Goal: Task Accomplishment & Management: Manage account settings

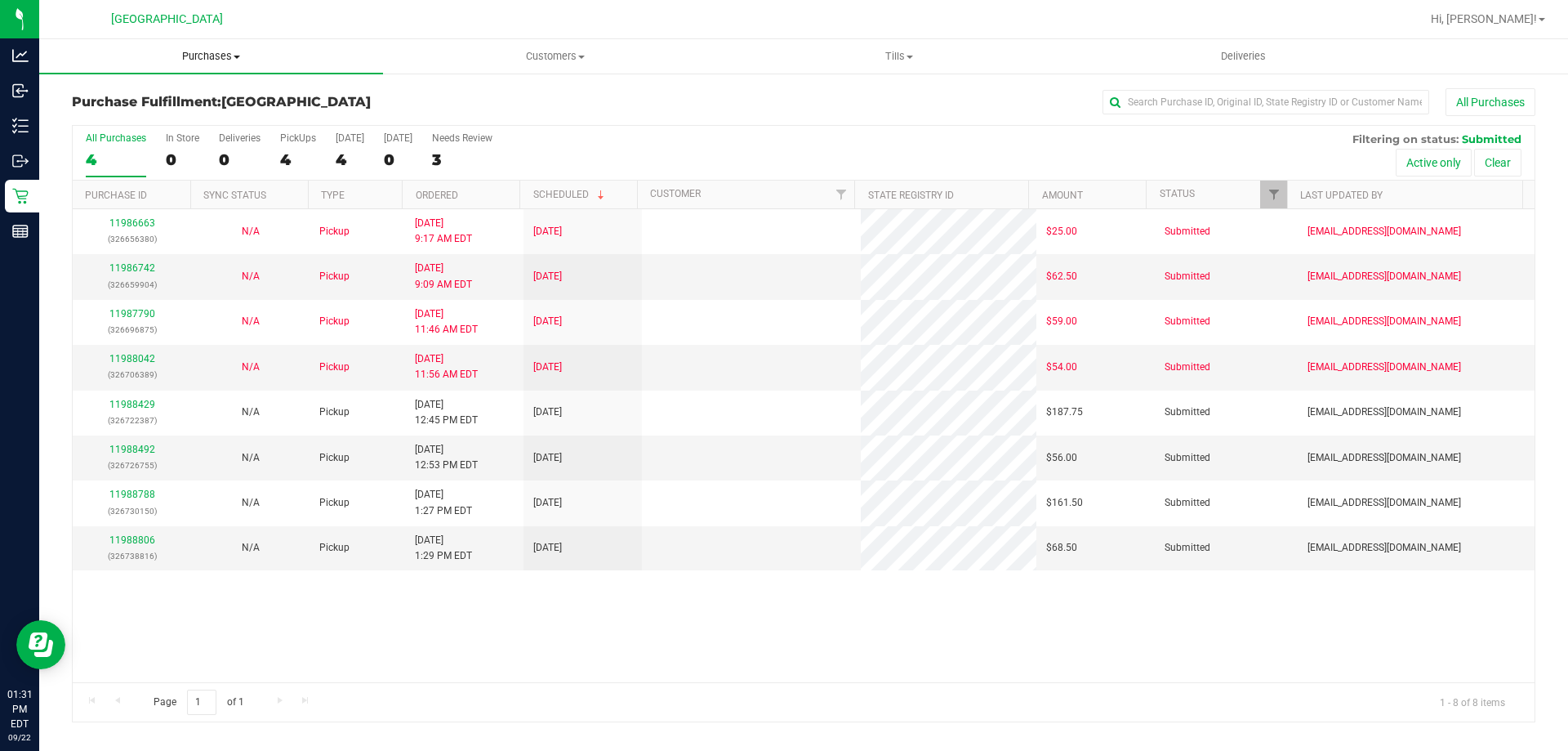
click at [201, 54] on span "Purchases" at bounding box center [210, 56] width 344 height 15
click at [171, 118] on li "Fulfillment" at bounding box center [210, 119] width 344 height 20
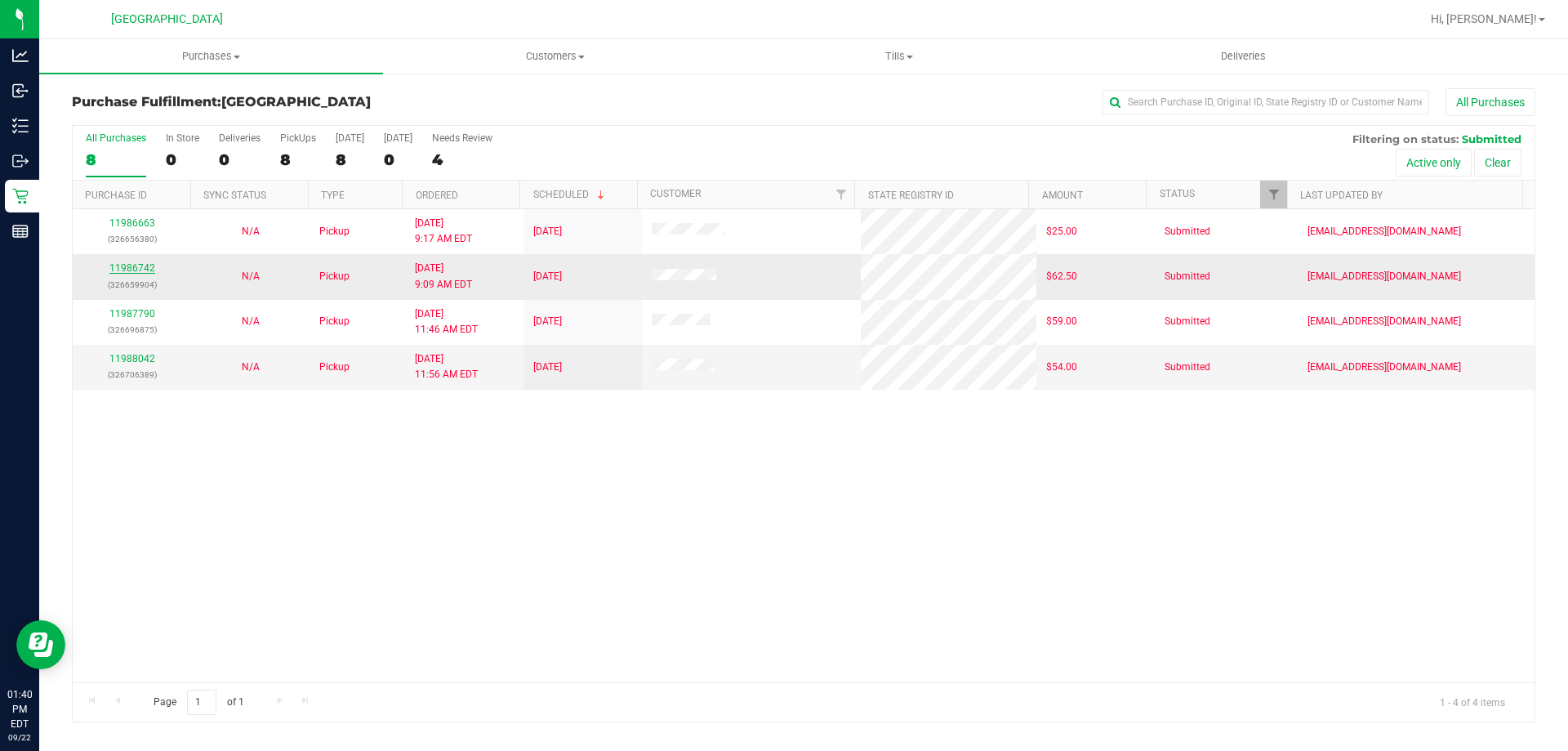
click at [139, 268] on link "11986742" at bounding box center [132, 268] width 45 height 12
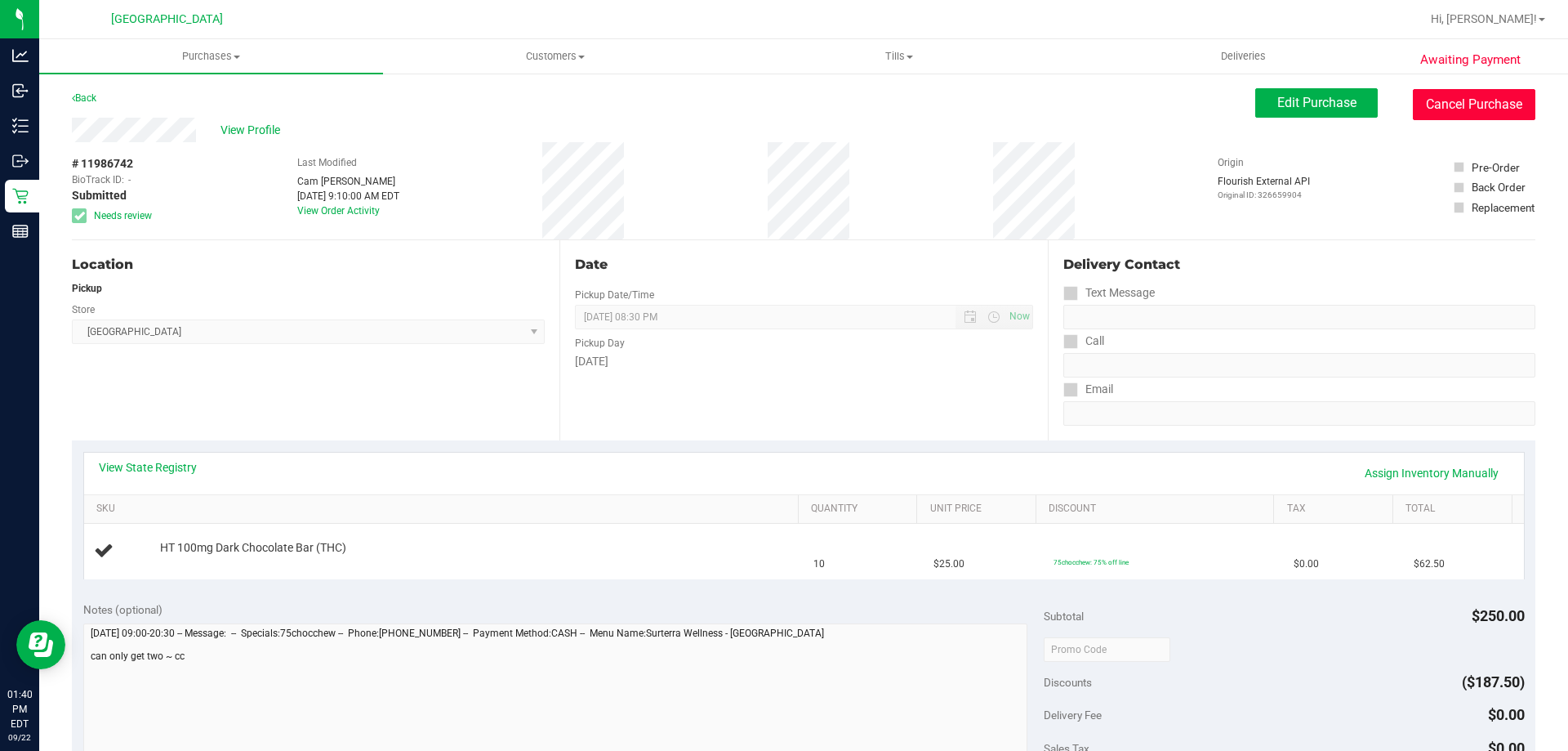
click at [1466, 91] on button "Cancel Purchase" at bounding box center [1474, 104] width 122 height 31
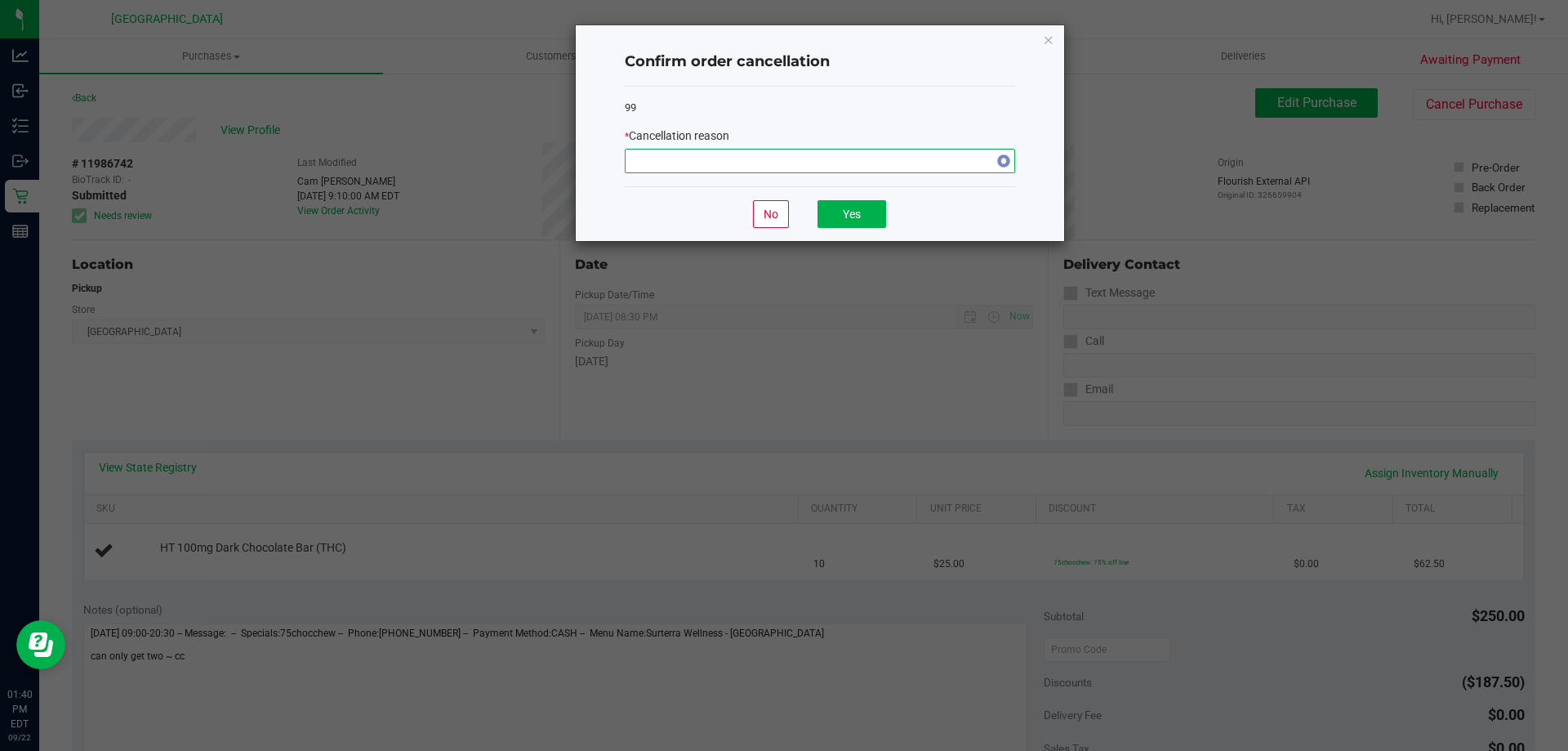
click at [816, 158] on span "NO DATA FOUND" at bounding box center [810, 161] width 368 height 23
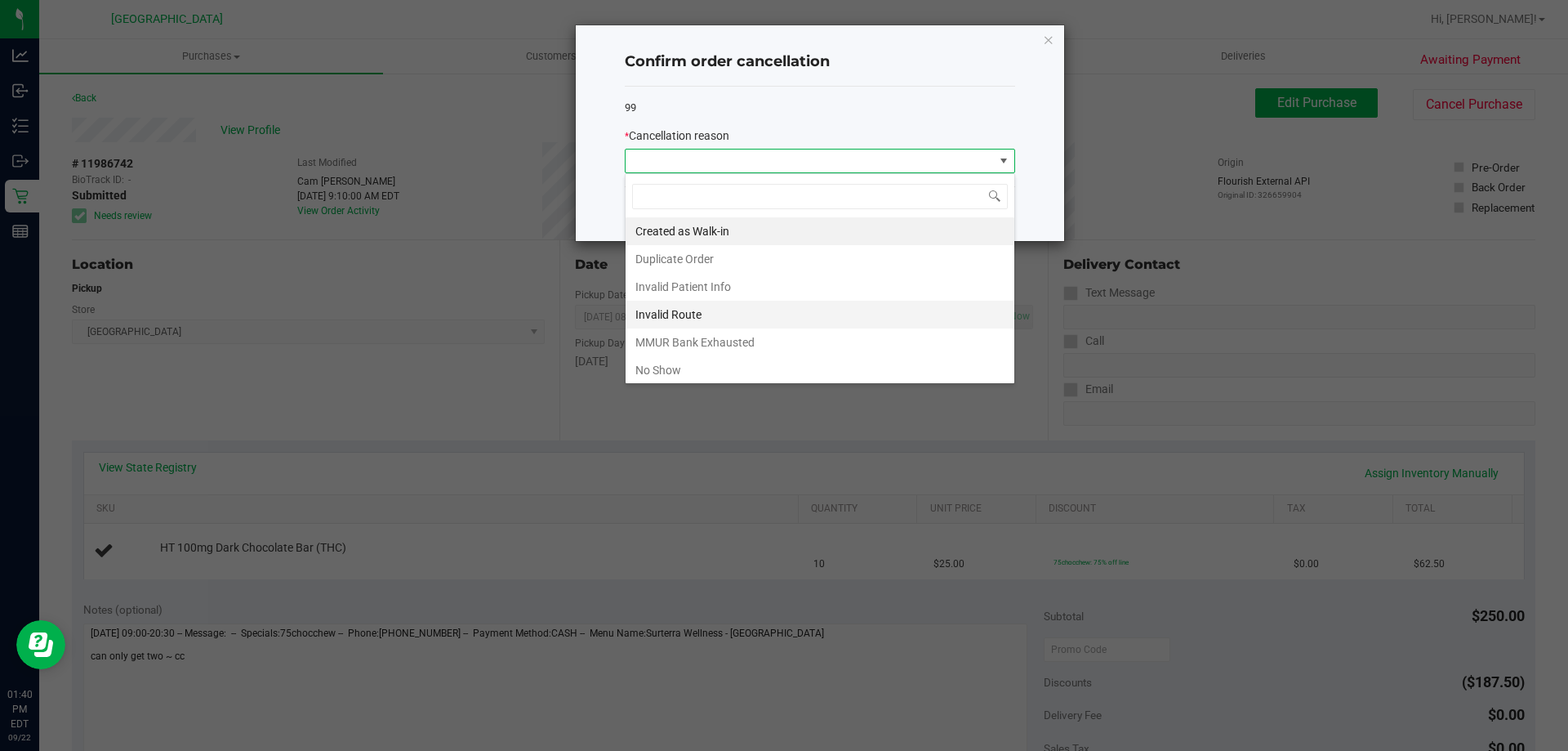
scroll to position [86, 0]
click at [696, 306] on li "Other" at bounding box center [820, 311] width 389 height 28
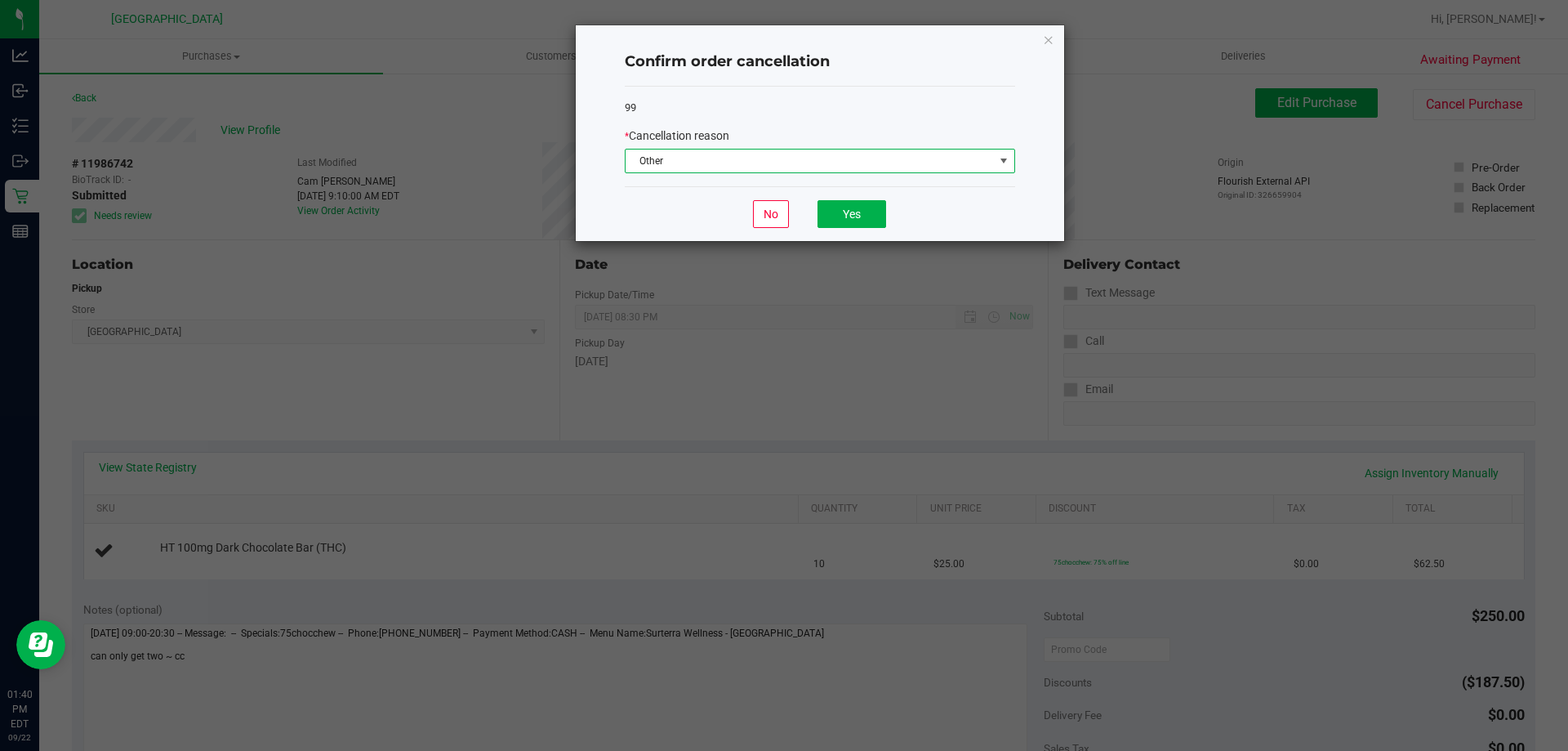
click at [728, 177] on div "99 * Cancellation reason Other" at bounding box center [820, 136] width 391 height 101
click at [724, 161] on span "Other" at bounding box center [810, 161] width 368 height 23
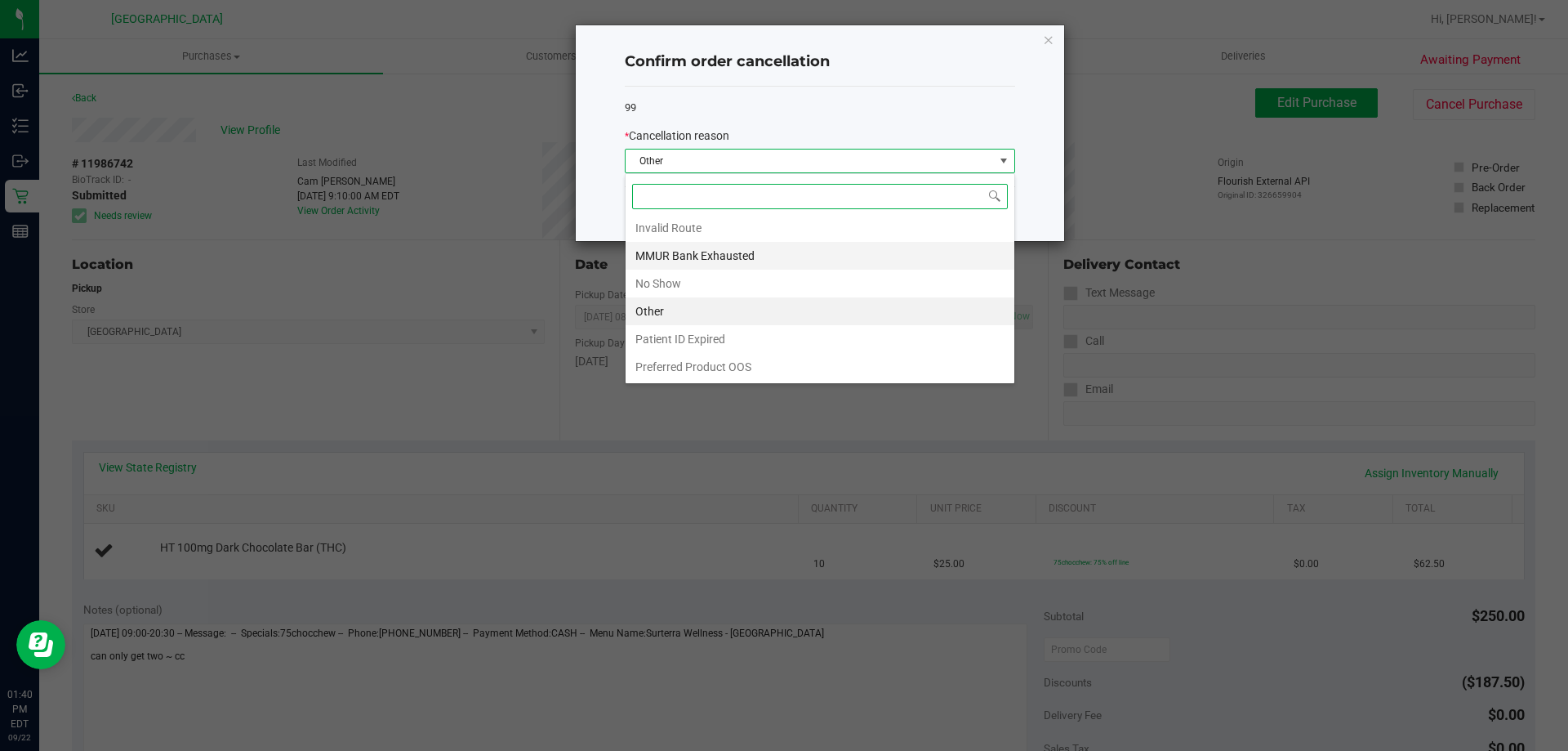
click at [730, 255] on li "MMUR Bank Exhausted" at bounding box center [820, 256] width 389 height 28
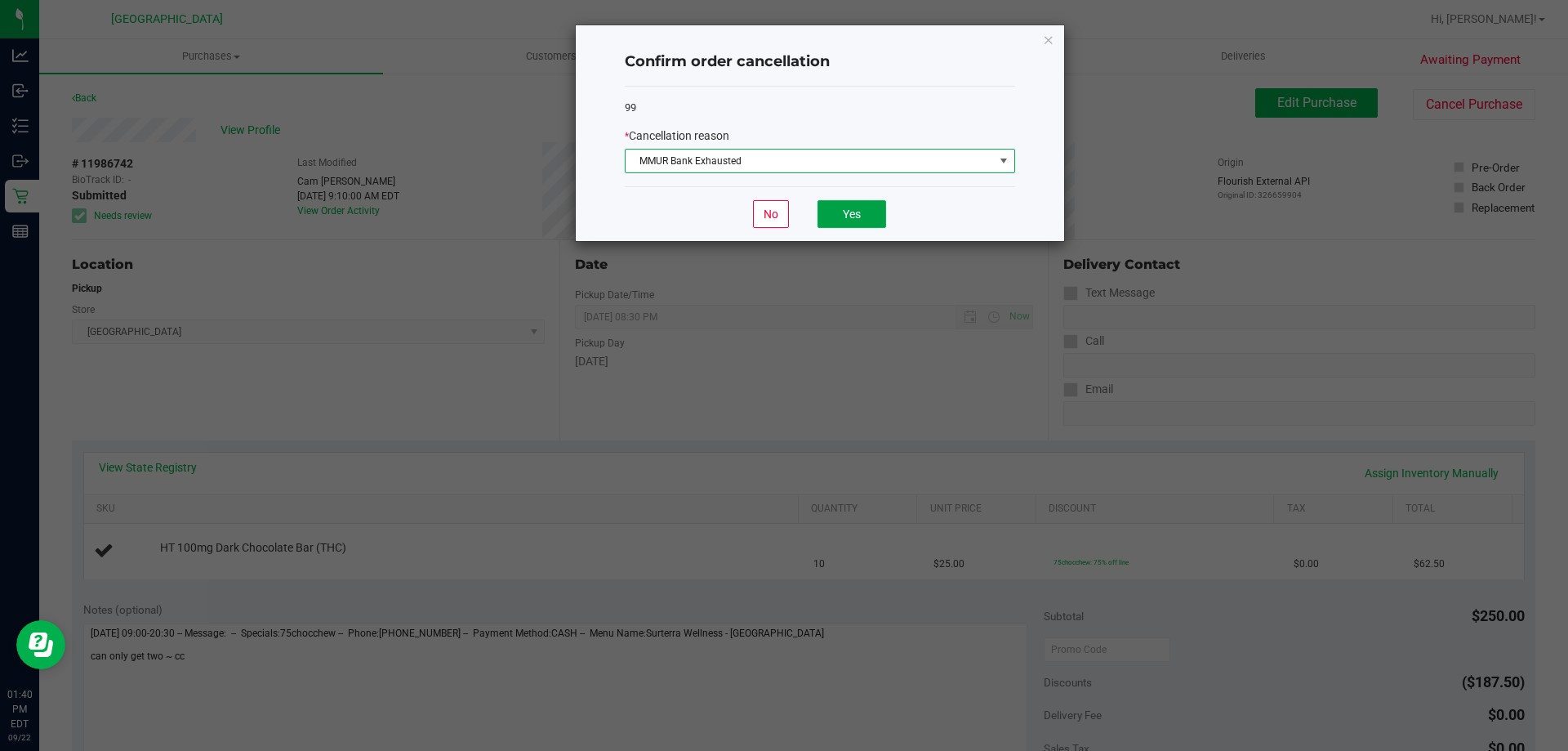
click at [837, 210] on button "Yes" at bounding box center [852, 214] width 69 height 28
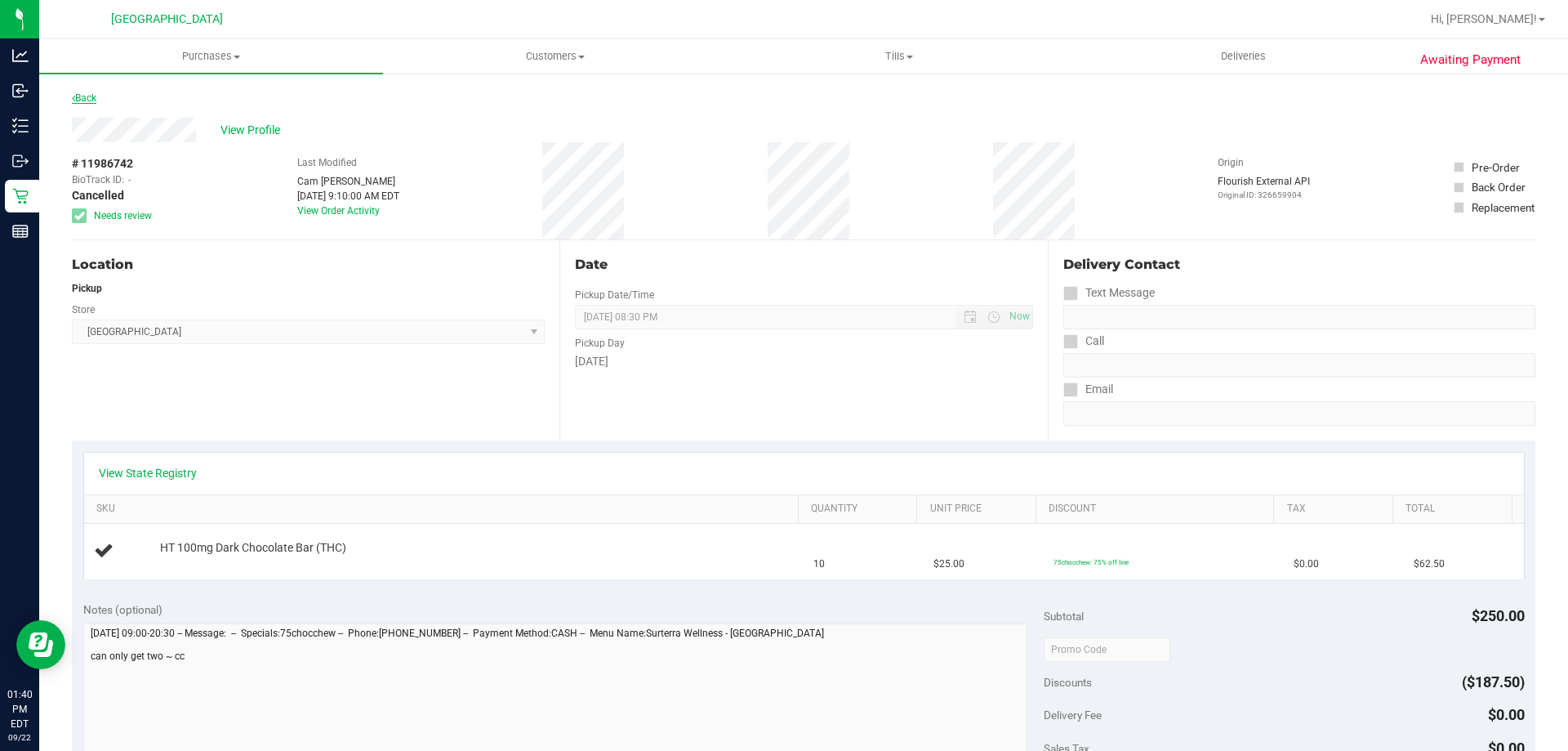
click at [81, 94] on link "Back" at bounding box center [83, 98] width 24 height 12
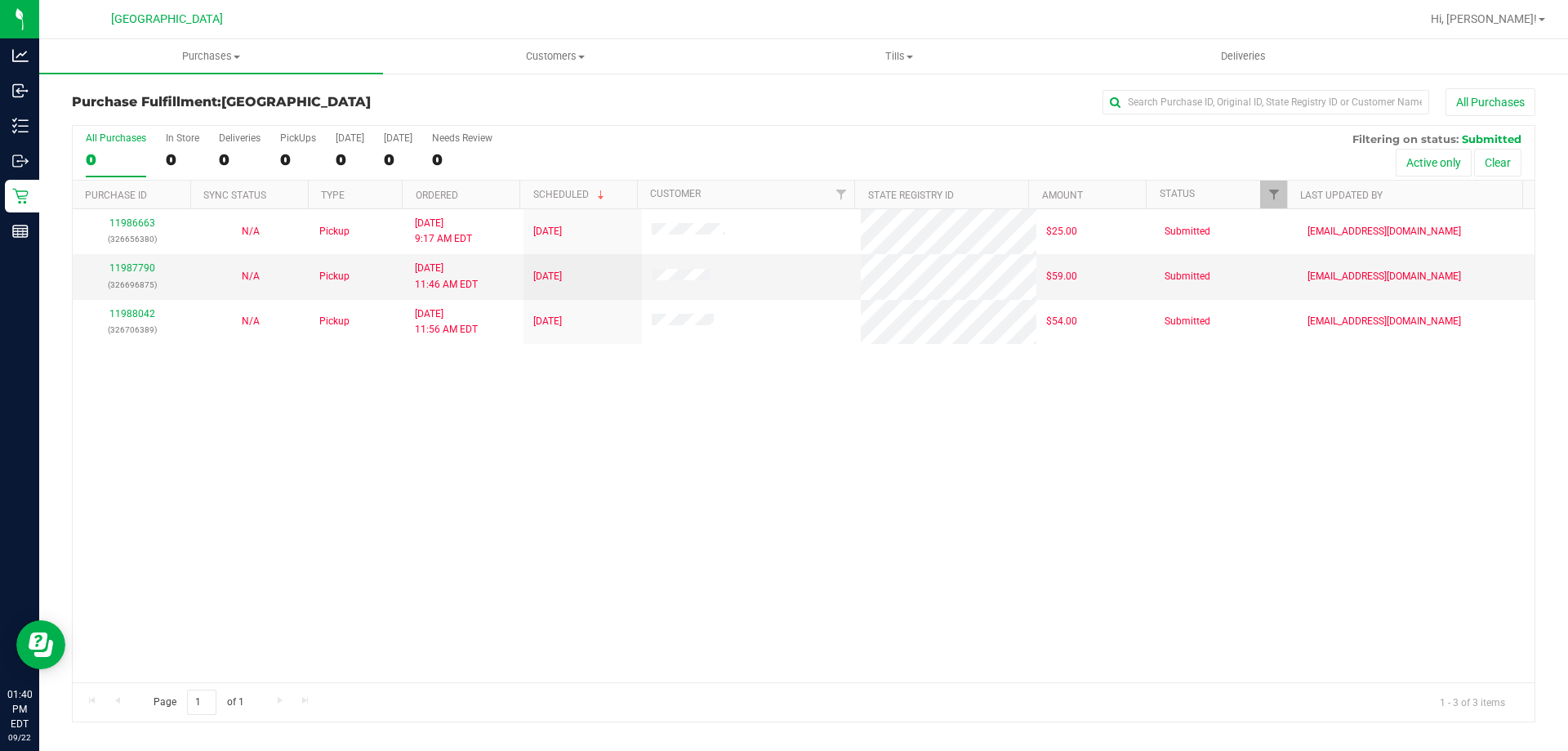
click at [572, 583] on div "11986663 (326656380) N/A Pickup [DATE] 9:17 AM EDT 9/22/2025 $25.00 Submitted […" at bounding box center [803, 446] width 1462 height 473
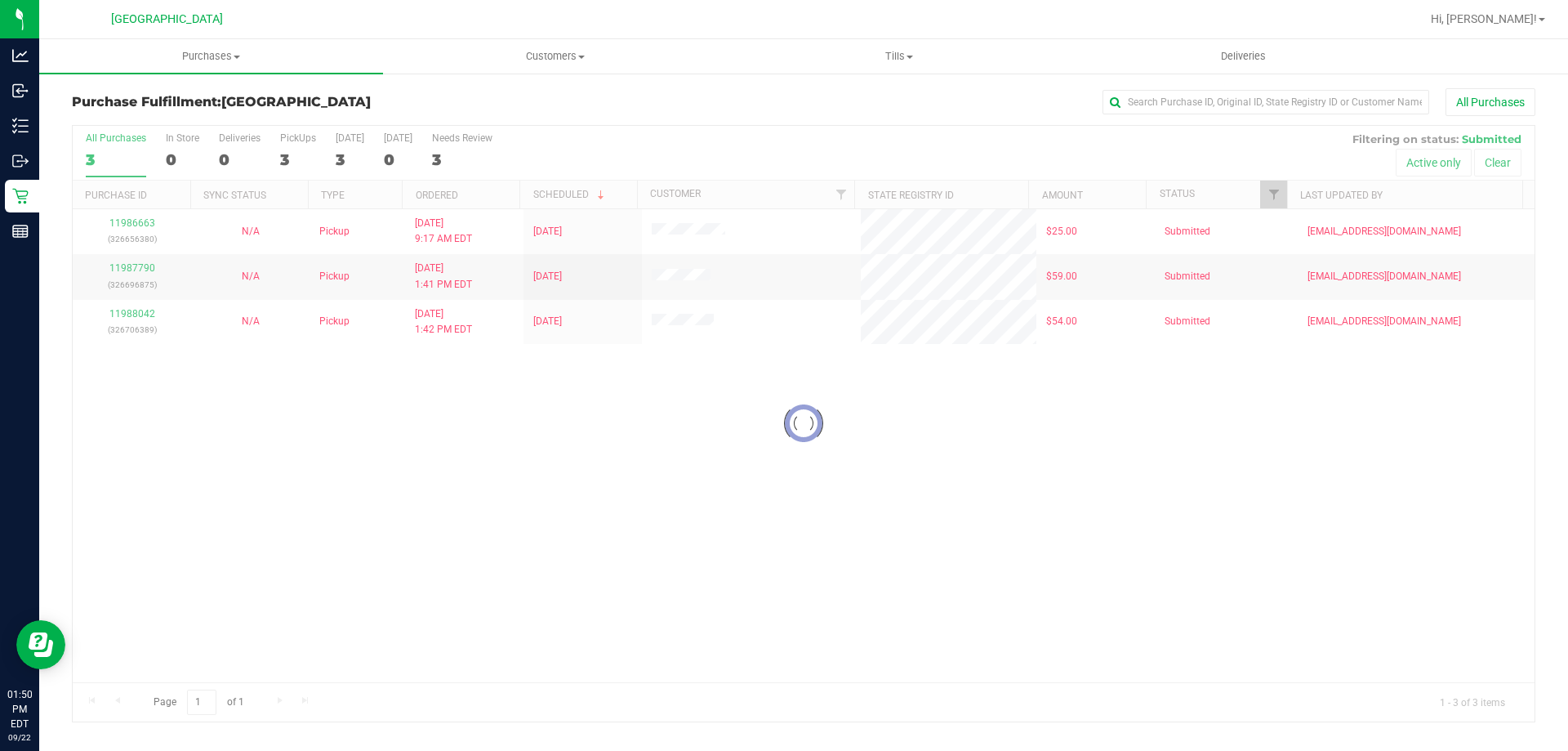
click at [500, 465] on div "Loading... 11986663 (326656380) N/A Pickup [DATE] 9:17 AM EDT 9/22/2025 $25.00 …" at bounding box center [803, 446] width 1462 height 473
click at [896, 59] on span "Tills" at bounding box center [899, 56] width 342 height 15
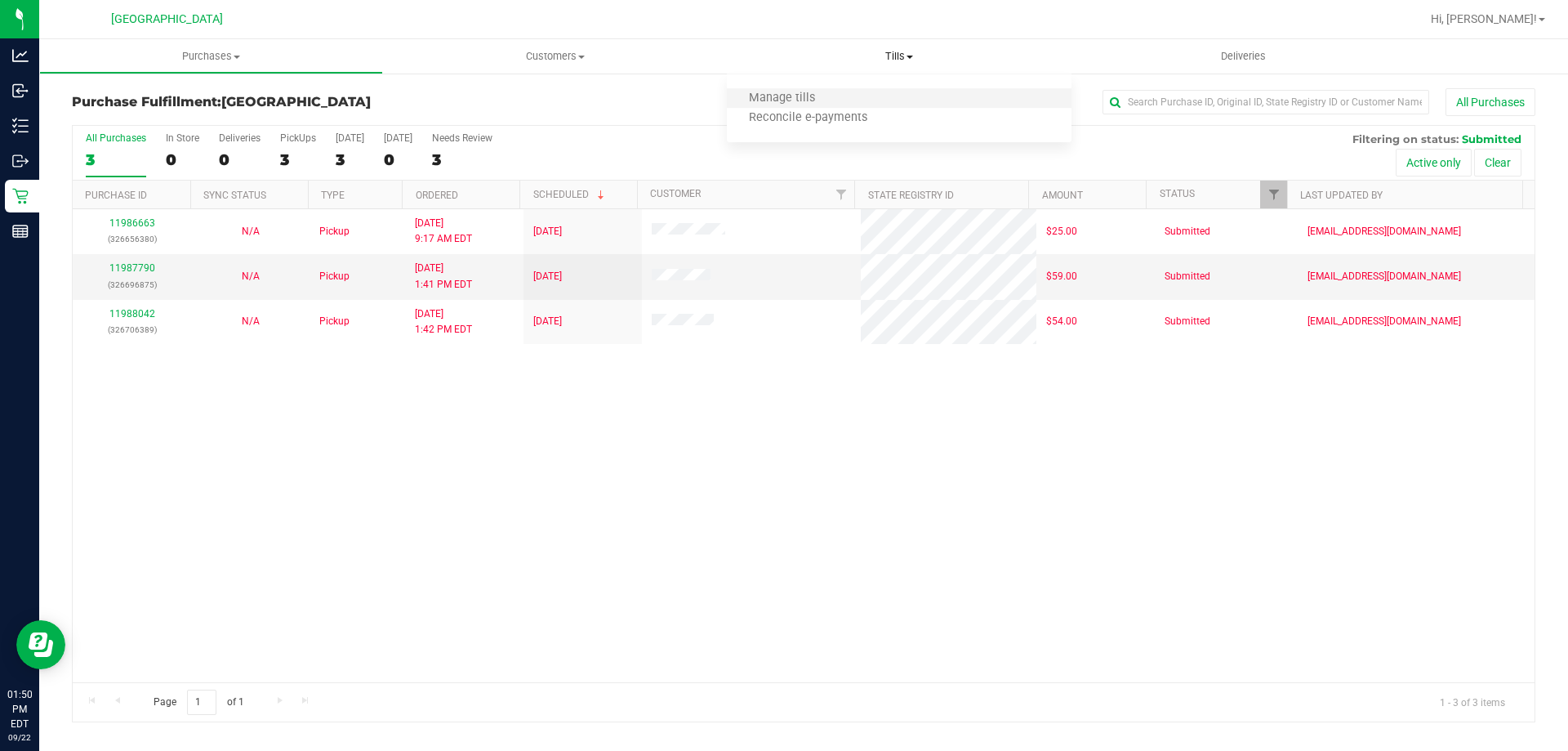
click at [856, 107] on li "Manage tills" at bounding box center [899, 99] width 344 height 20
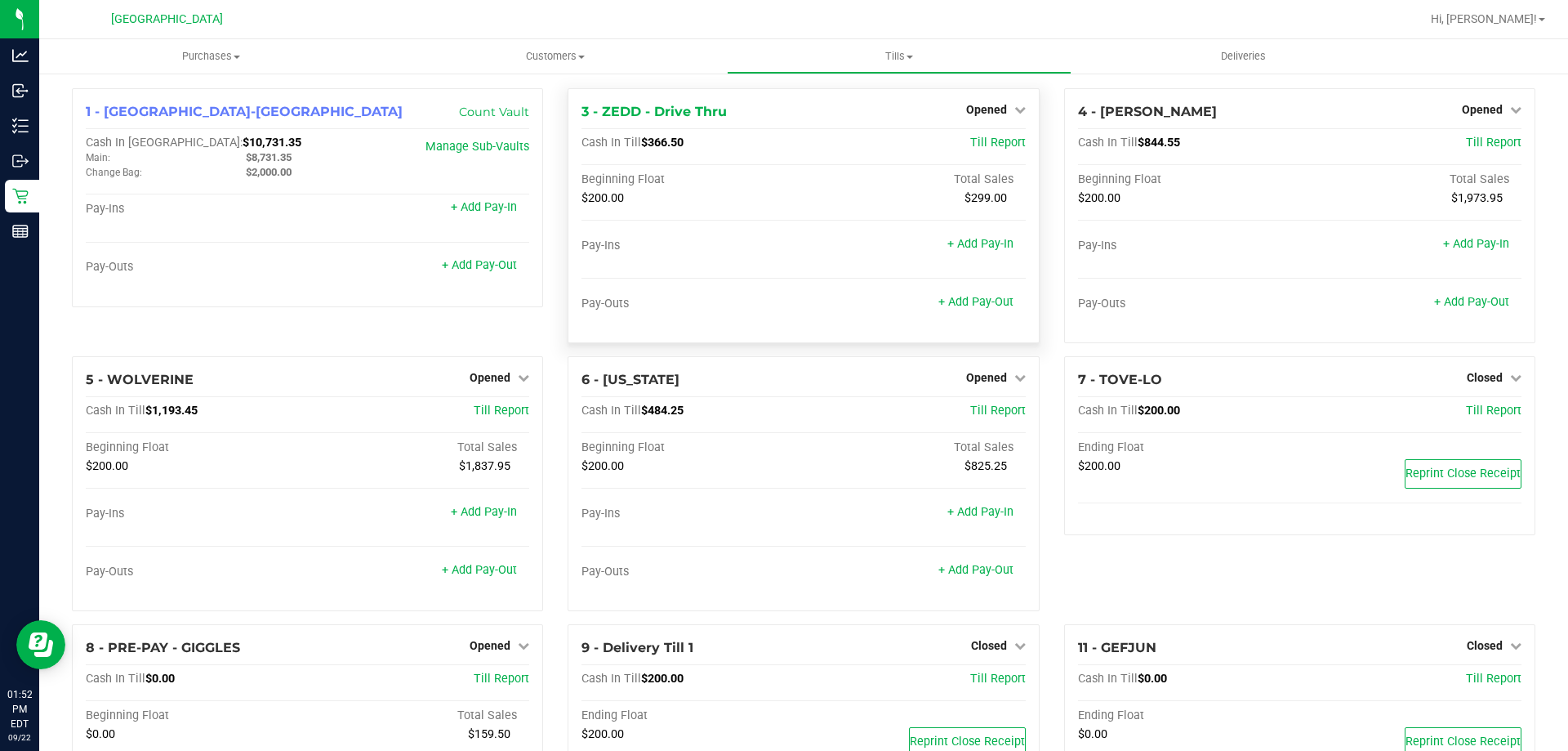
click at [512, 336] on div "1 - Palm Coast-Vault Count Vault Cash In Vault: $10,731.35 Main: $8,731.35 Chan…" at bounding box center [307, 221] width 496 height 268
click at [548, 84] on div "1 - Palm Coast-Vault Count Vault Cash In Vault: $10,731.35 Main: $8,731.35 Chan…" at bounding box center [803, 490] width 1529 height 836
click at [189, 60] on span "Purchases" at bounding box center [210, 56] width 344 height 15
click at [155, 116] on li "Fulfillment" at bounding box center [210, 119] width 344 height 20
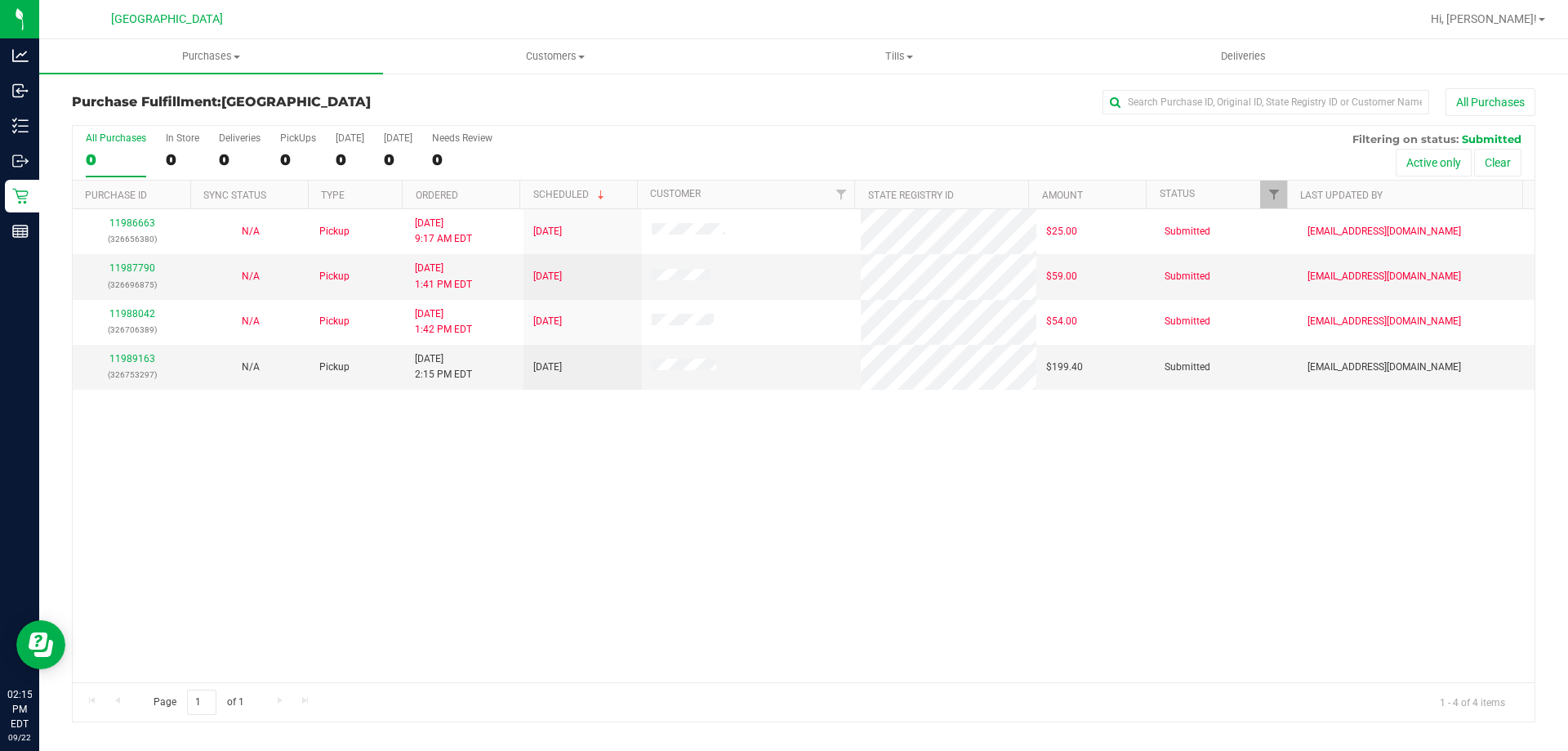
click at [520, 480] on div "11986663 (326656380) N/A Pickup 9/22/2025 9:17 AM EDT 9/22/2025 $25.00 Submitte…" at bounding box center [803, 446] width 1462 height 473
click at [144, 361] on link "11989163" at bounding box center [132, 358] width 45 height 12
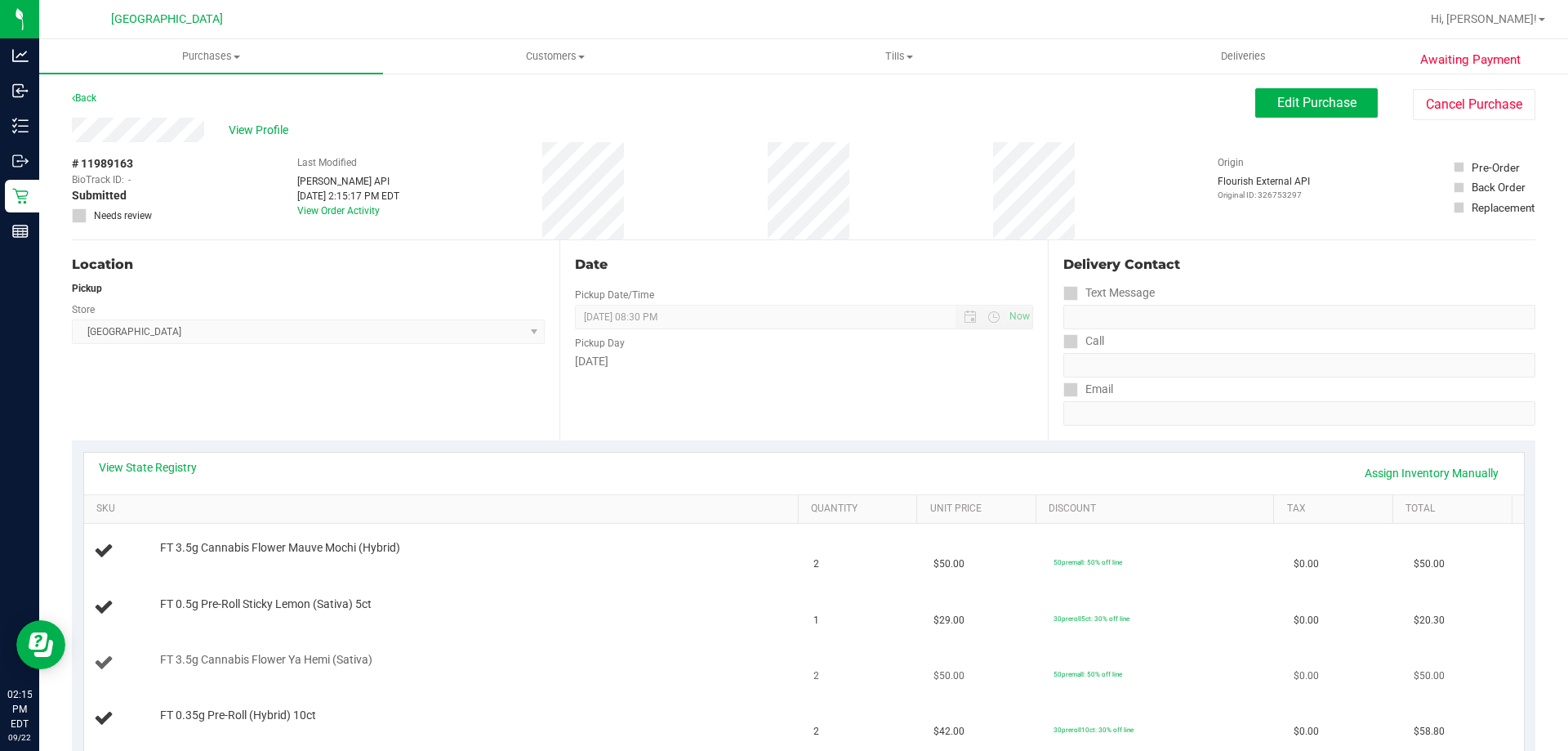
scroll to position [245, 0]
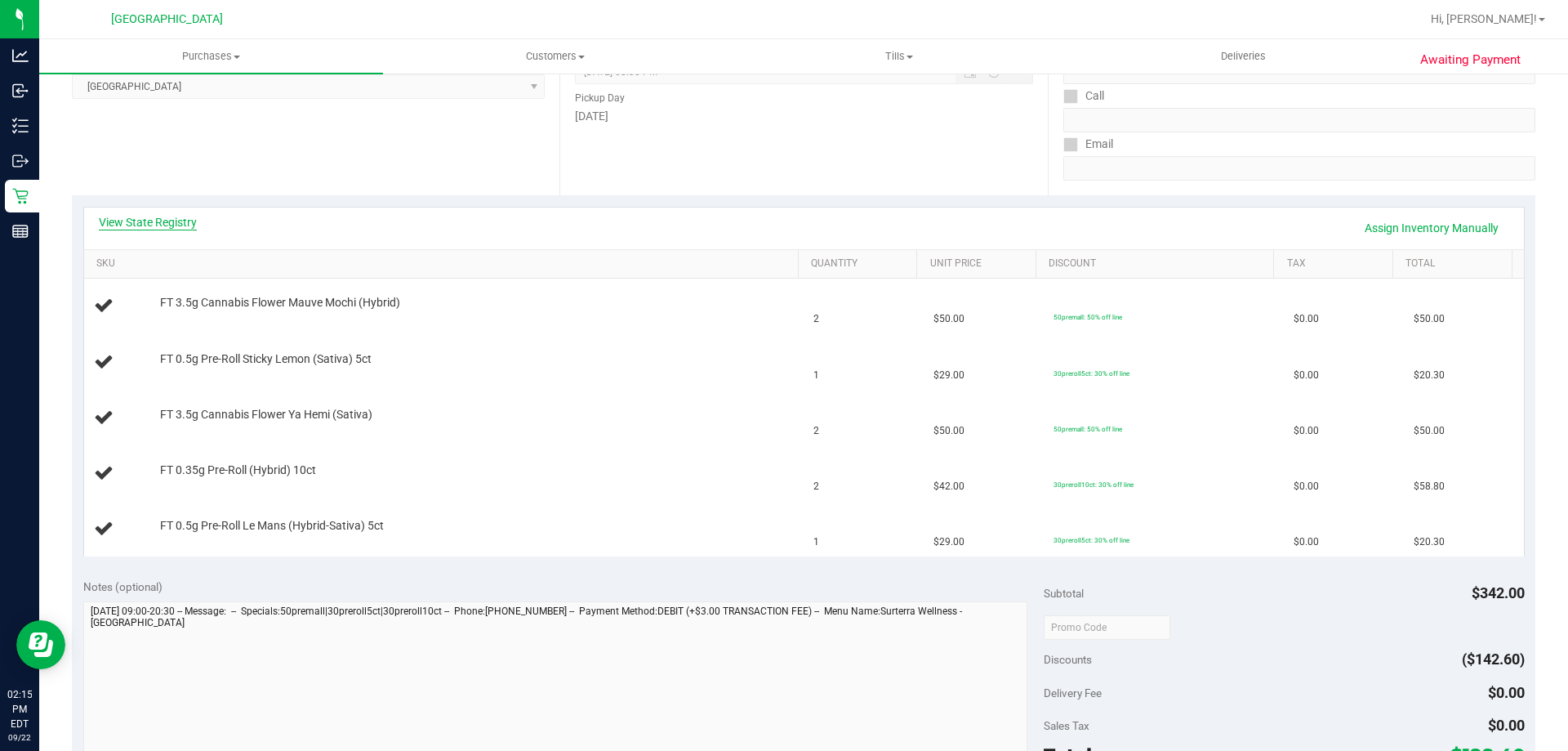
click at [161, 214] on link "View State Registry" at bounding box center [148, 222] width 98 height 16
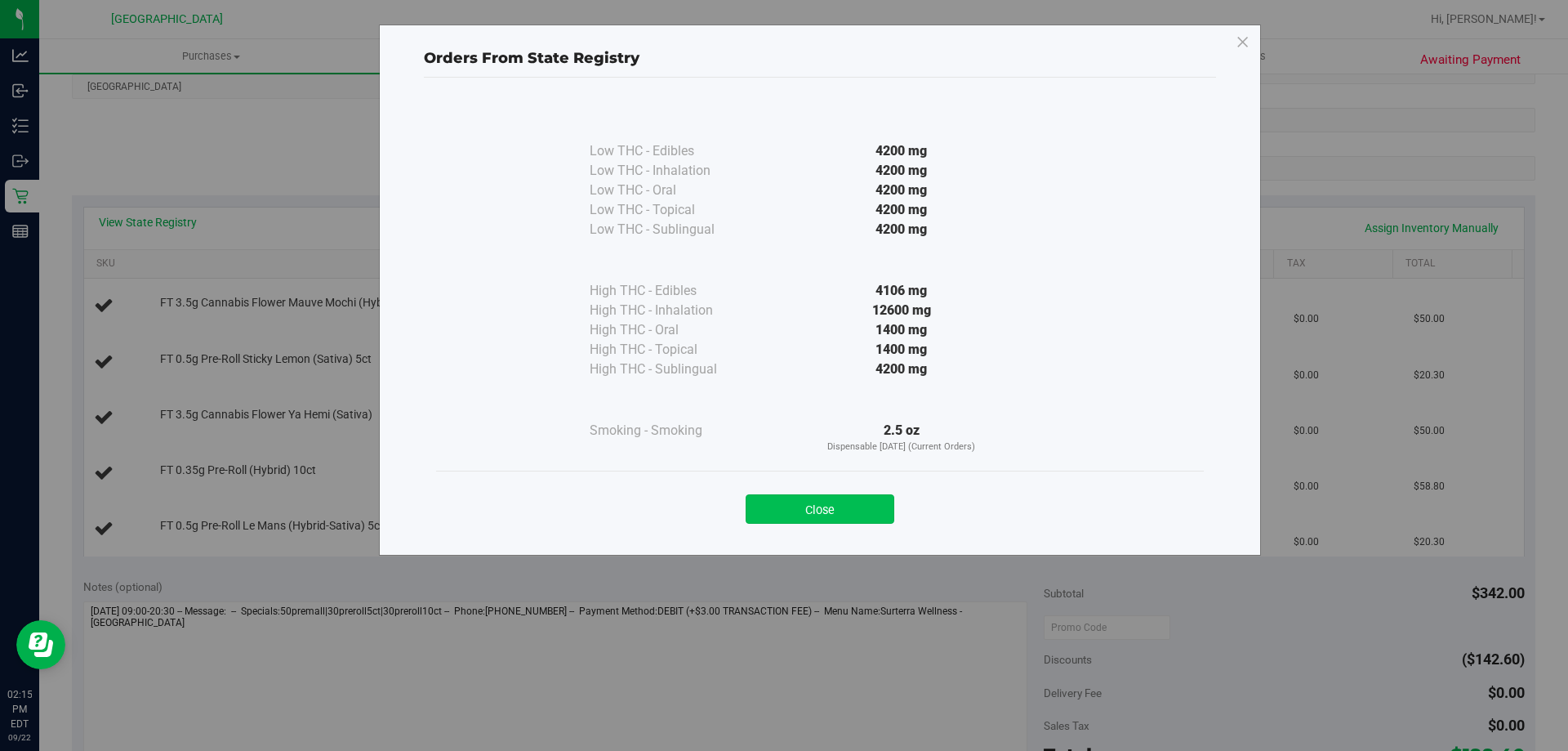
click at [866, 509] on button "Close" at bounding box center [820, 509] width 149 height 29
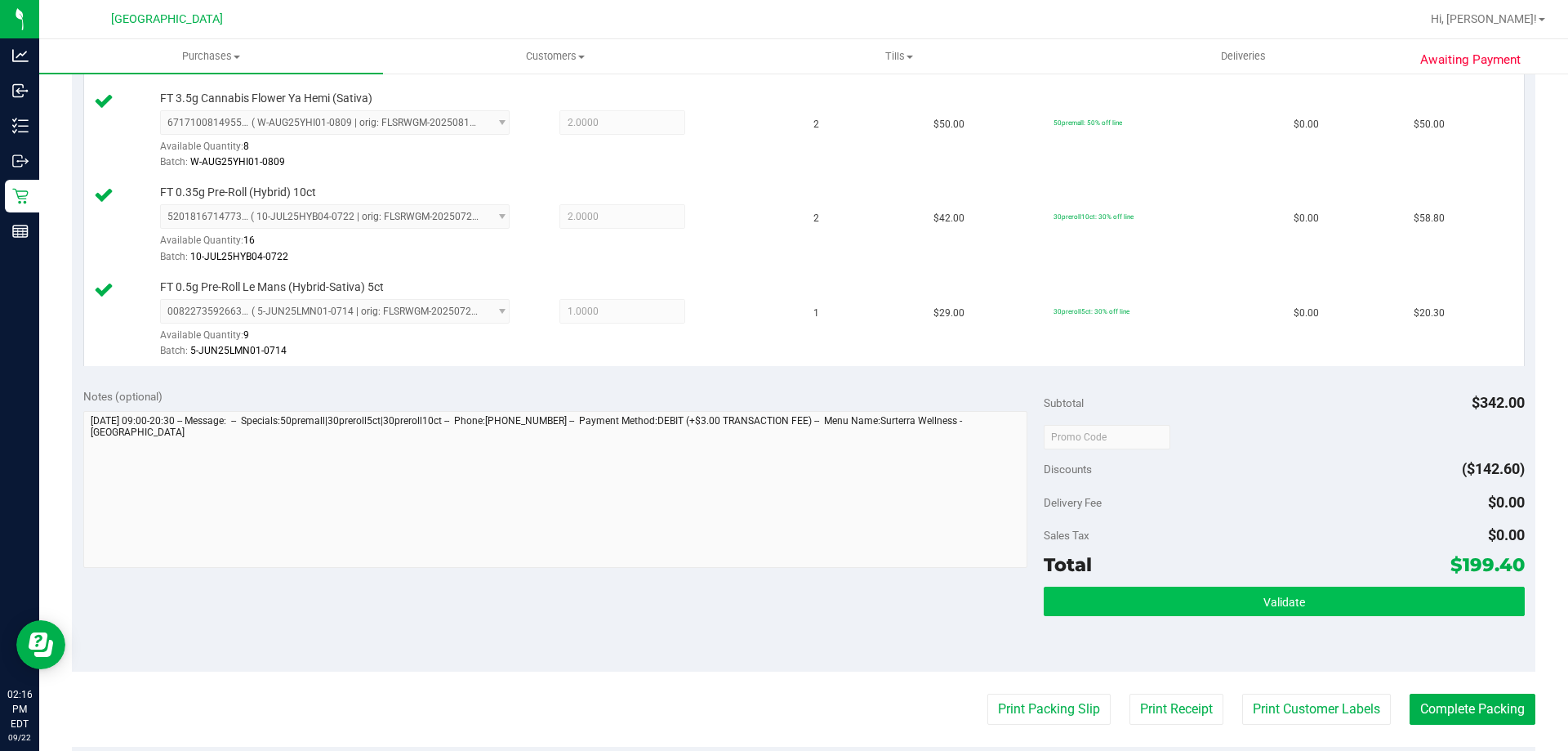
scroll to position [817, 0]
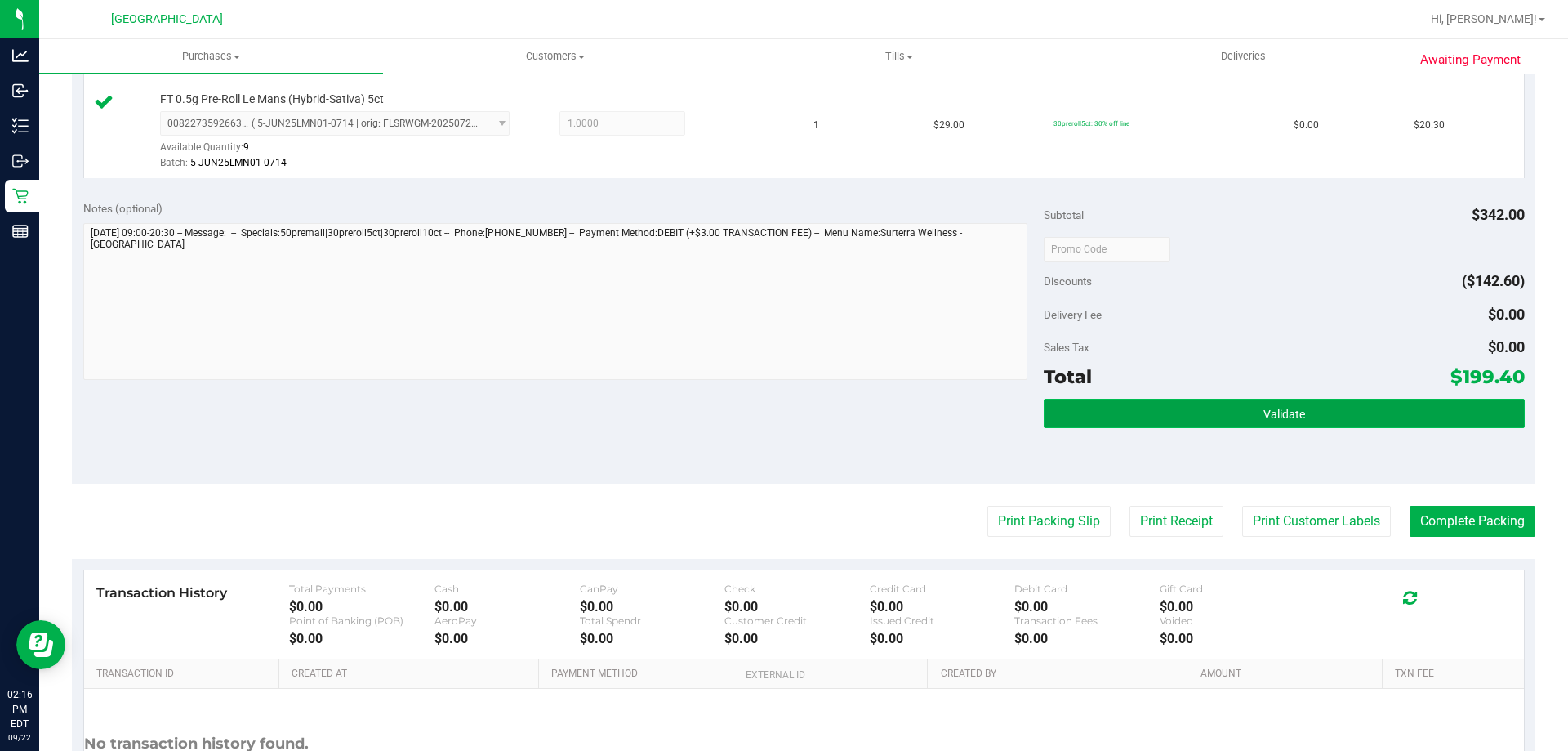
click at [1132, 418] on button "Validate" at bounding box center [1284, 414] width 481 height 29
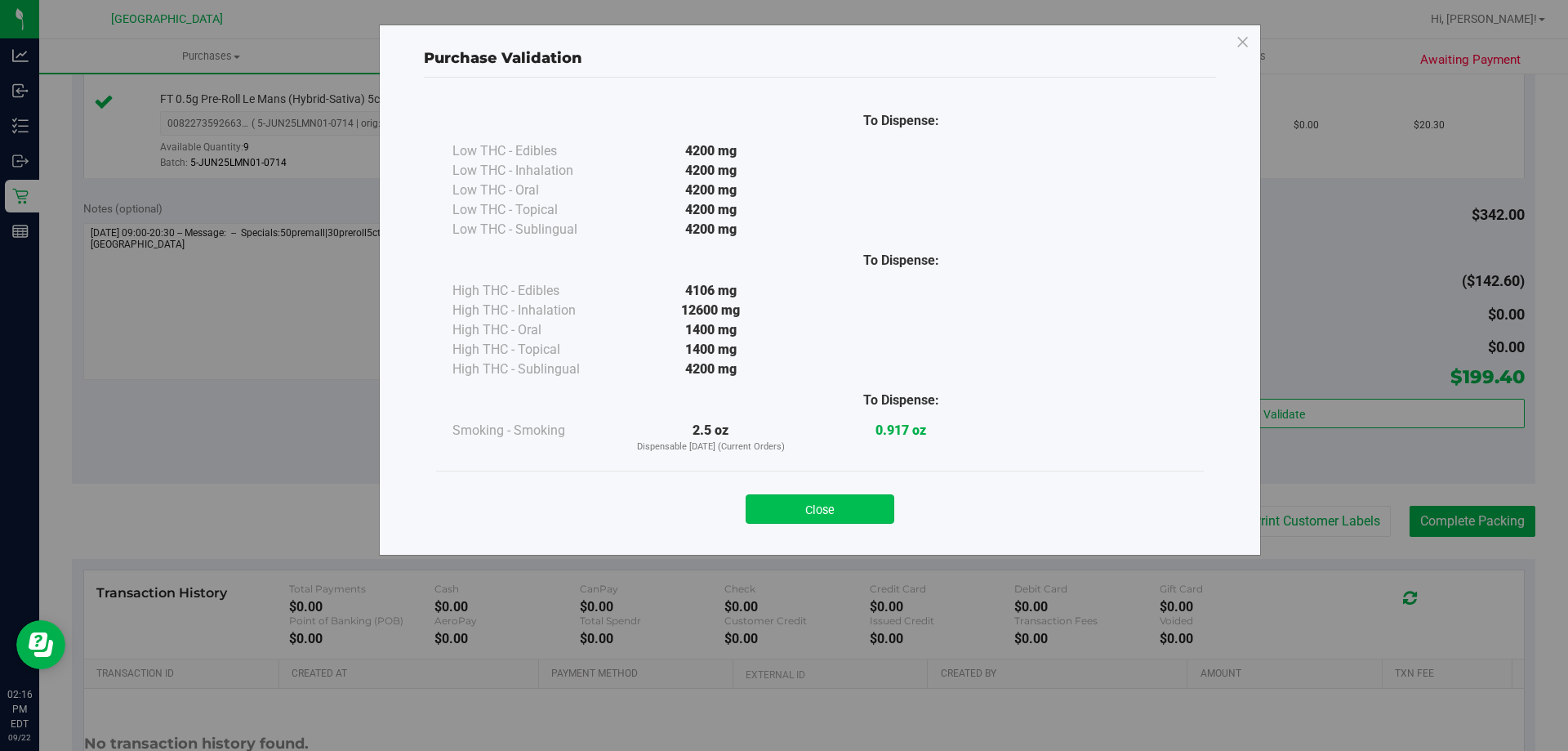
click at [833, 507] on button "Close" at bounding box center [820, 509] width 149 height 29
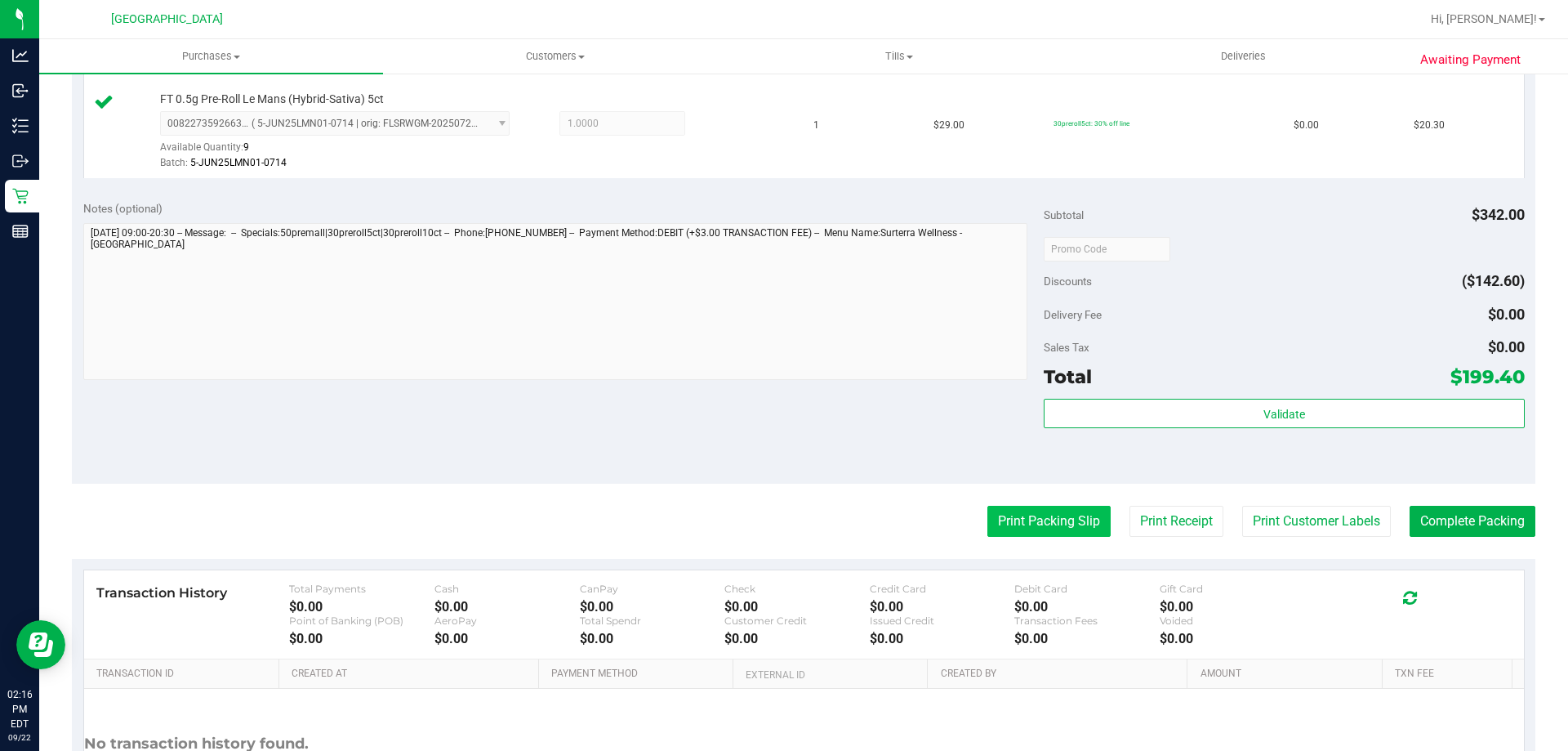
click at [1090, 506] on button "Print Packing Slip" at bounding box center [1049, 522] width 123 height 31
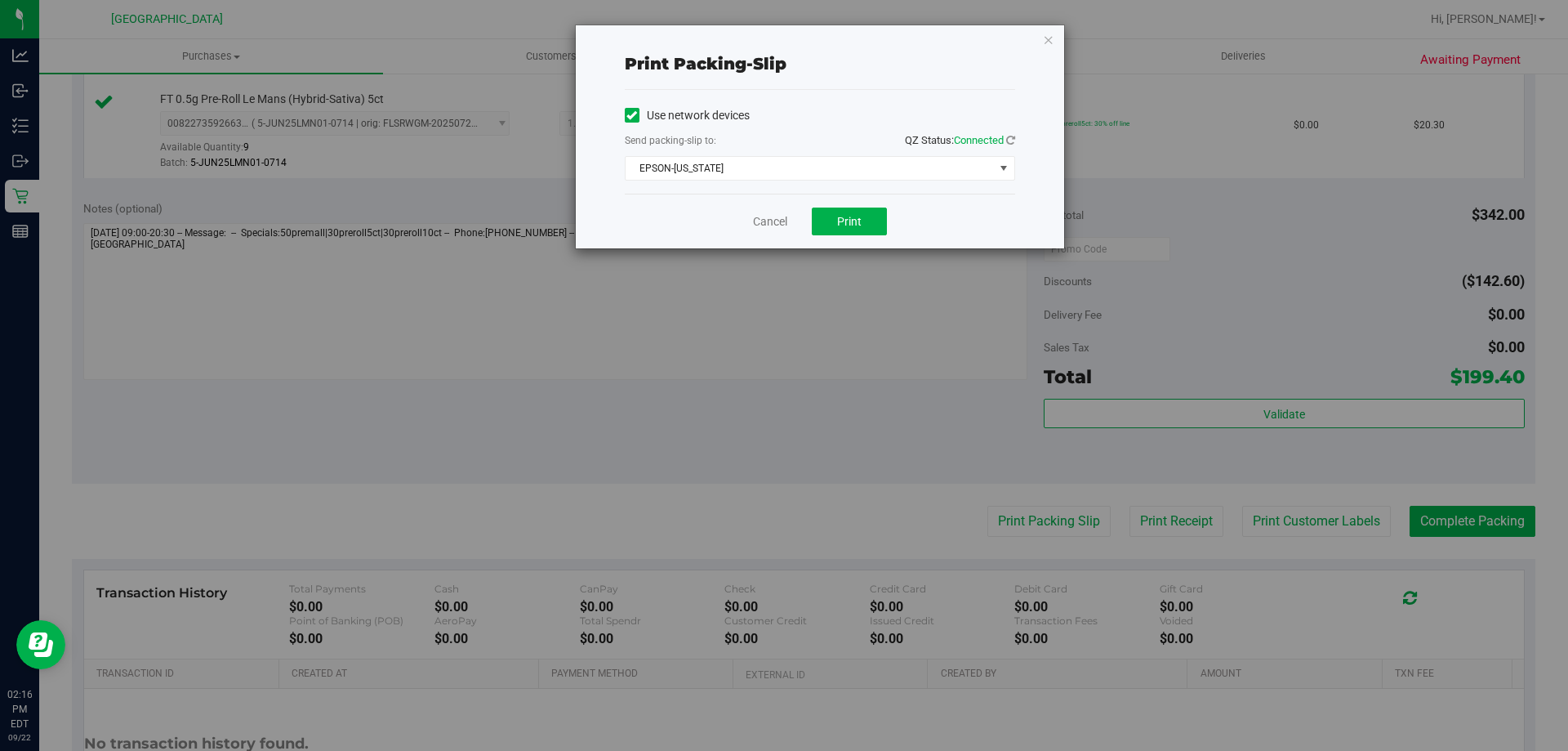
click at [857, 206] on div "Cancel Print" at bounding box center [820, 220] width 391 height 54
click at [861, 218] on span "Print" at bounding box center [849, 221] width 24 height 13
click at [773, 216] on link "Cancel" at bounding box center [770, 221] width 34 height 17
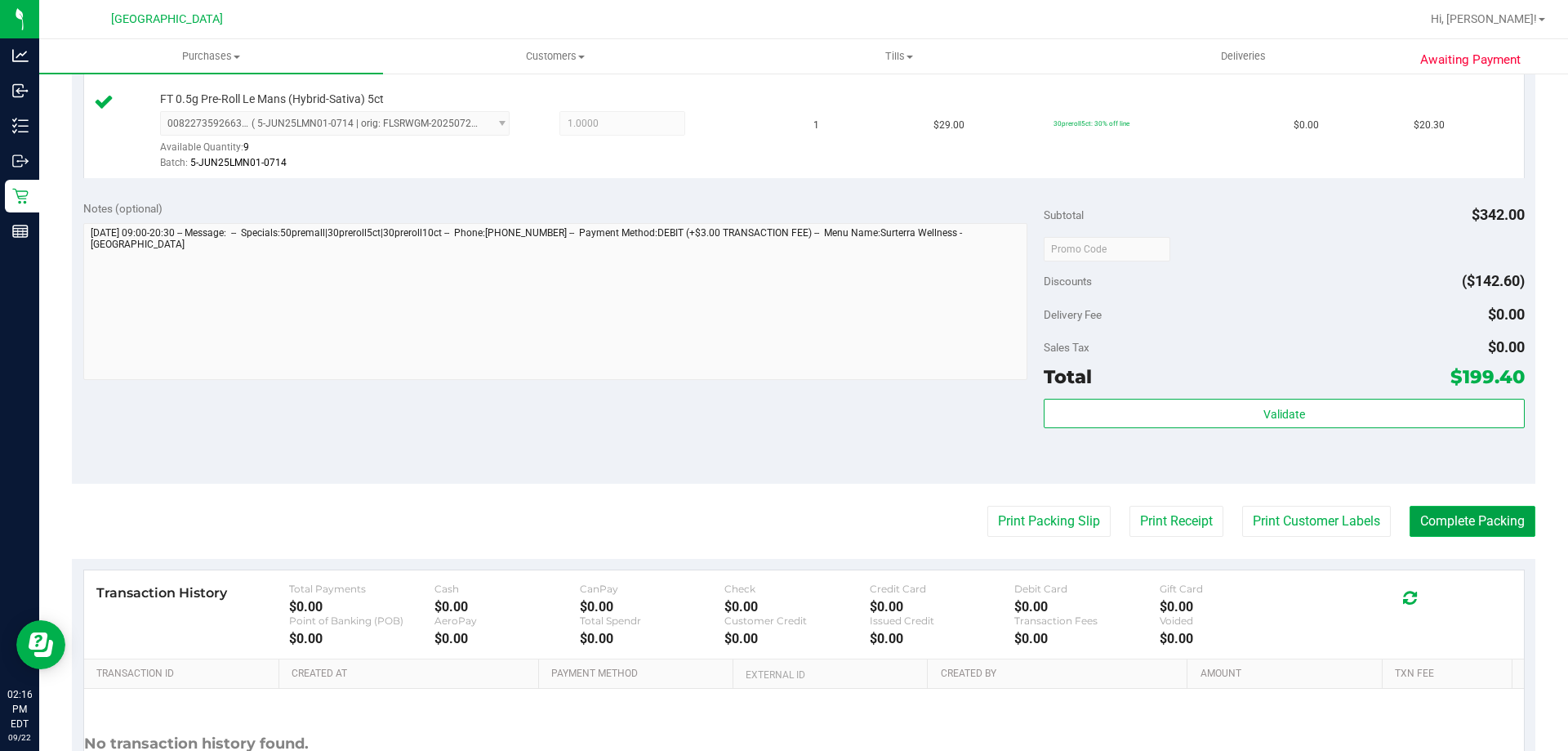
click at [1446, 521] on button "Complete Packing" at bounding box center [1473, 522] width 126 height 31
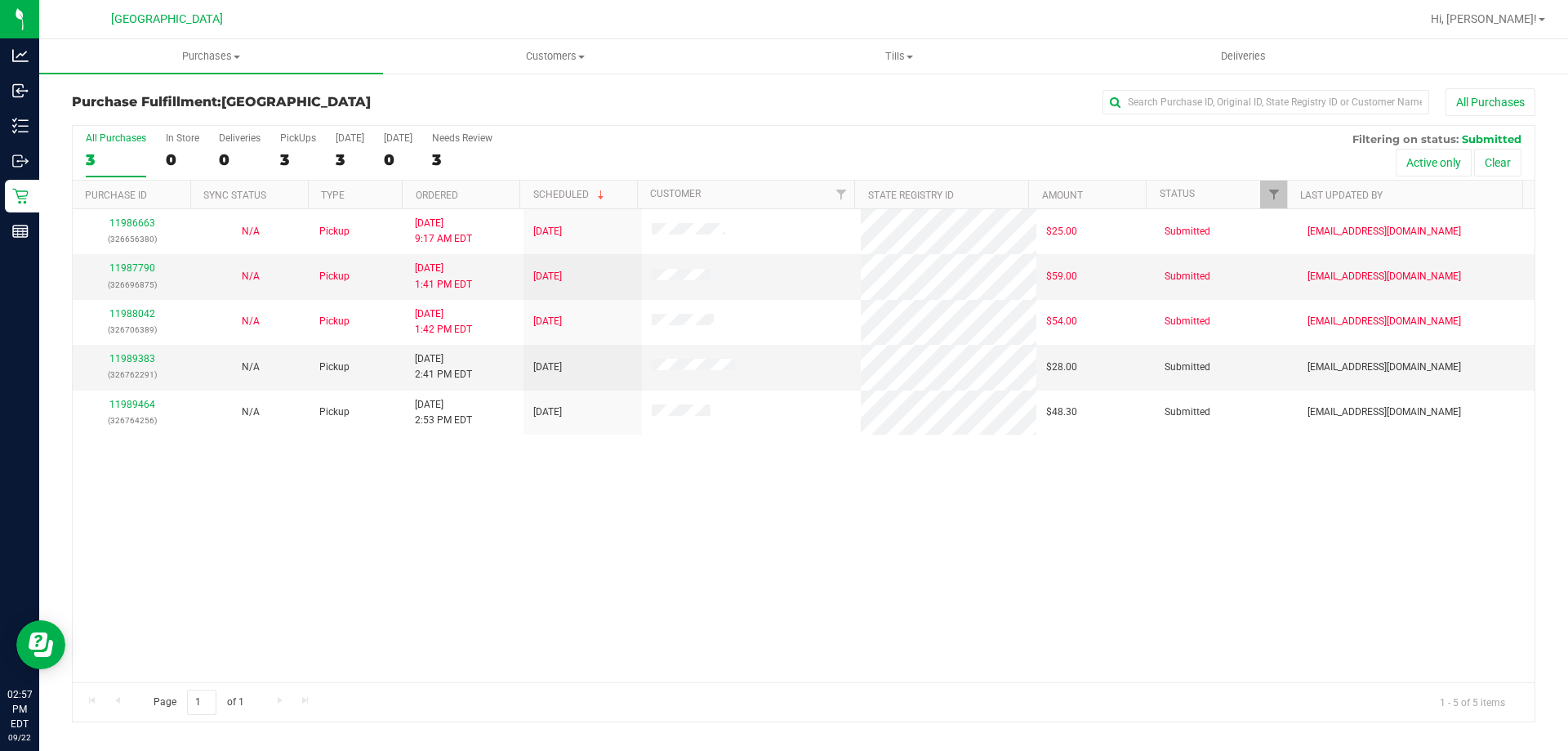
click at [563, 515] on div "11986663 (326656380) N/A Pickup 9/22/2025 9:17 AM EDT 9/22/2025 $25.00 Submitte…" at bounding box center [803, 446] width 1462 height 473
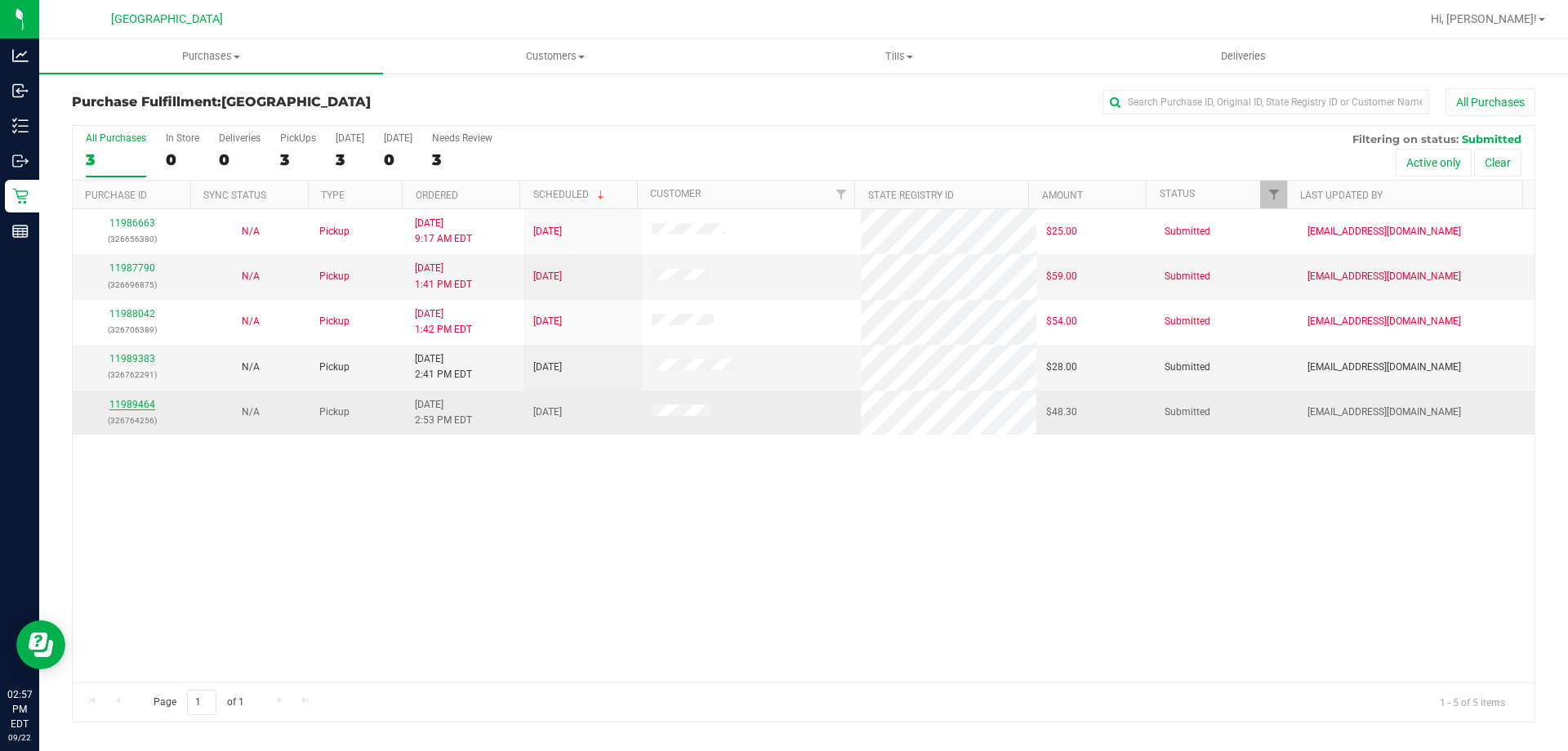
click at [124, 405] on link "11989464" at bounding box center [132, 405] width 45 height 12
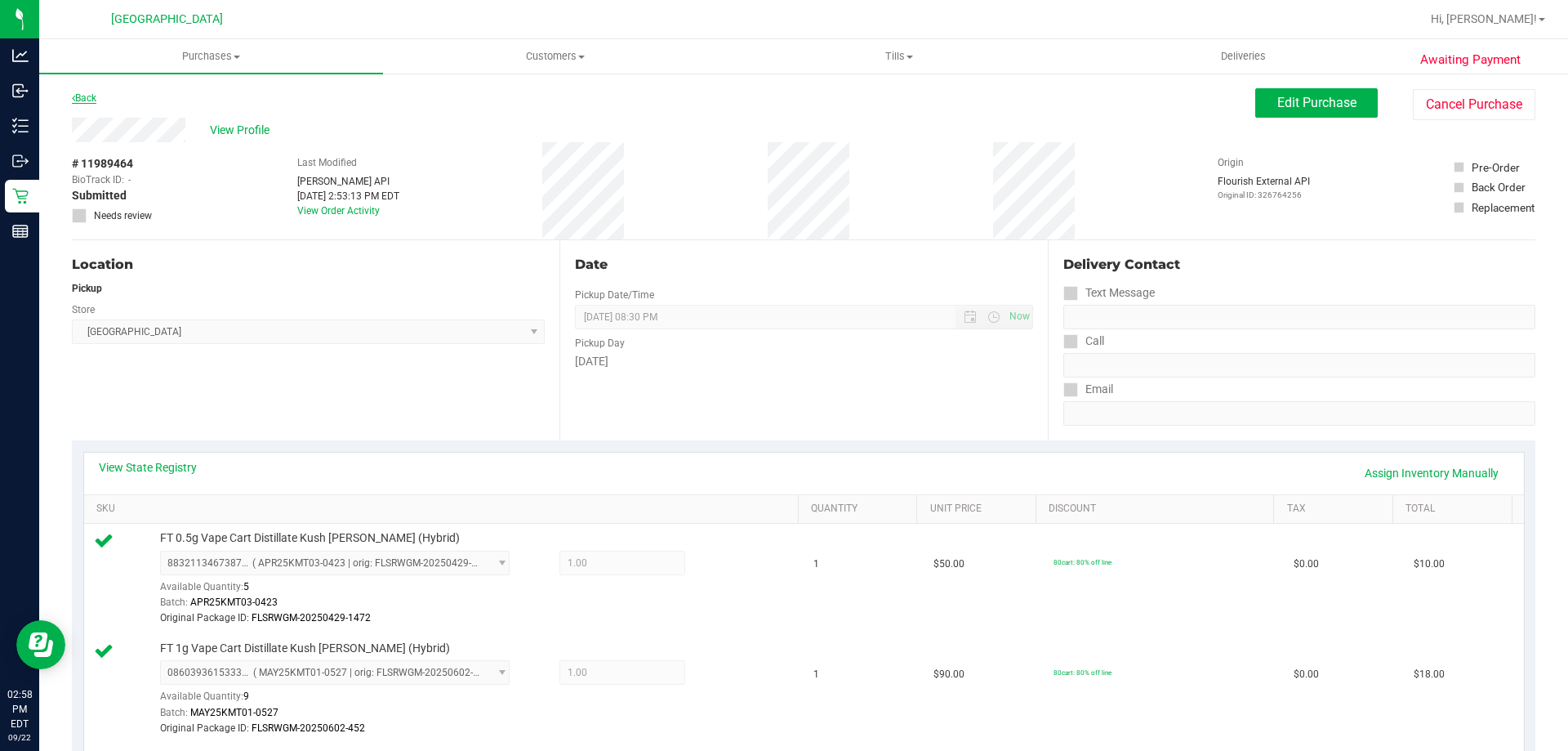
click at [92, 93] on link "Back" at bounding box center [83, 98] width 24 height 12
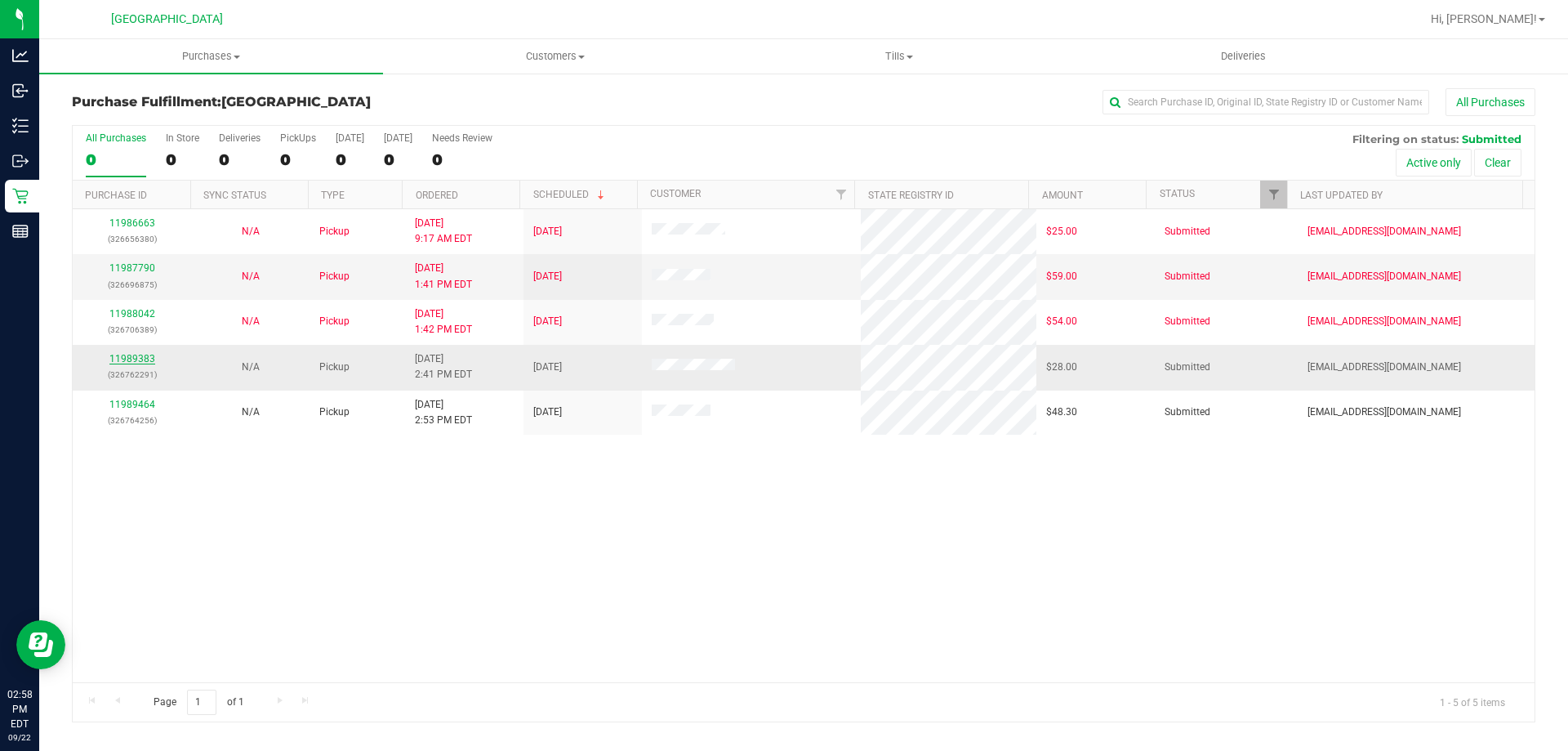
click at [128, 357] on link "11989383" at bounding box center [132, 358] width 45 height 12
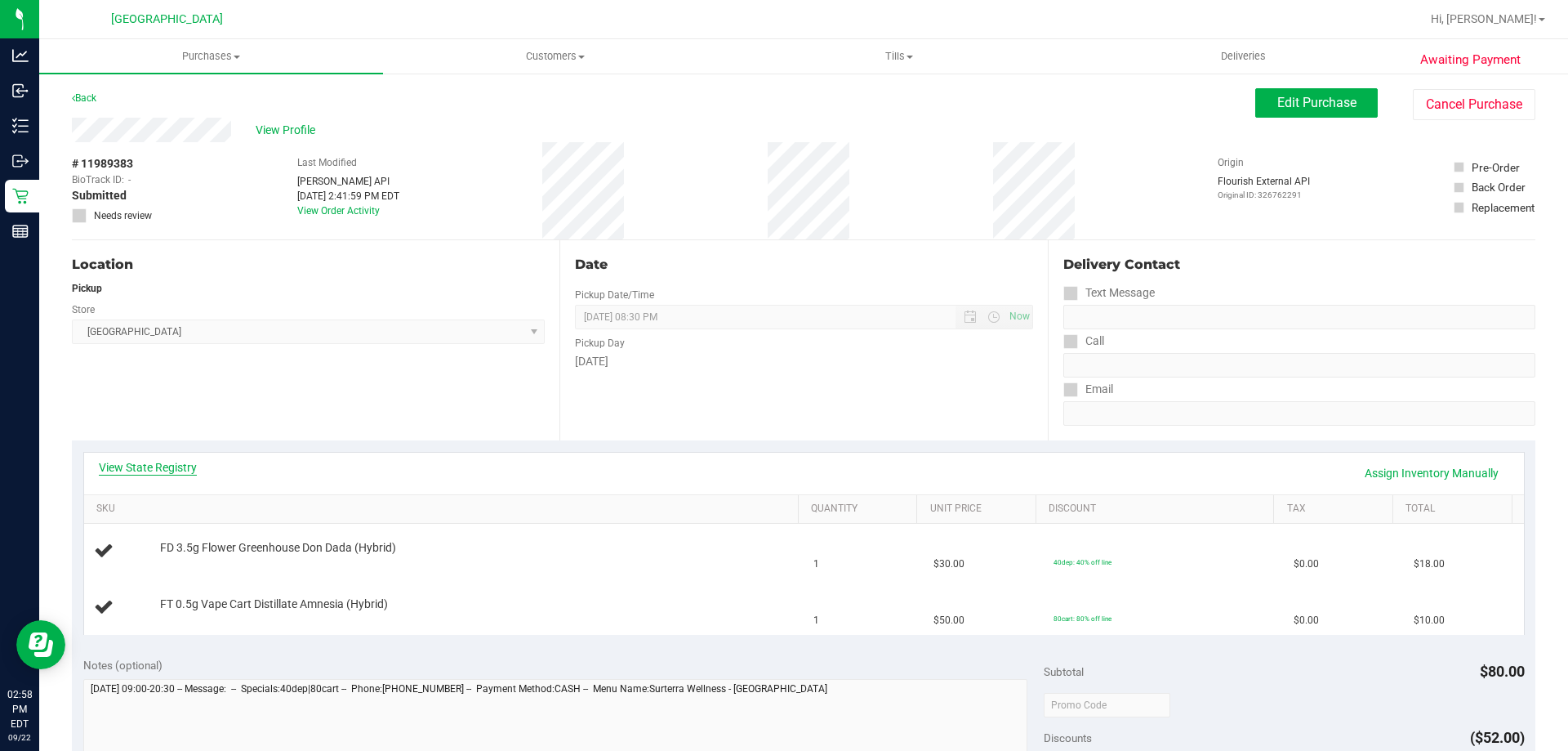
click at [131, 468] on link "View State Registry" at bounding box center [148, 467] width 98 height 16
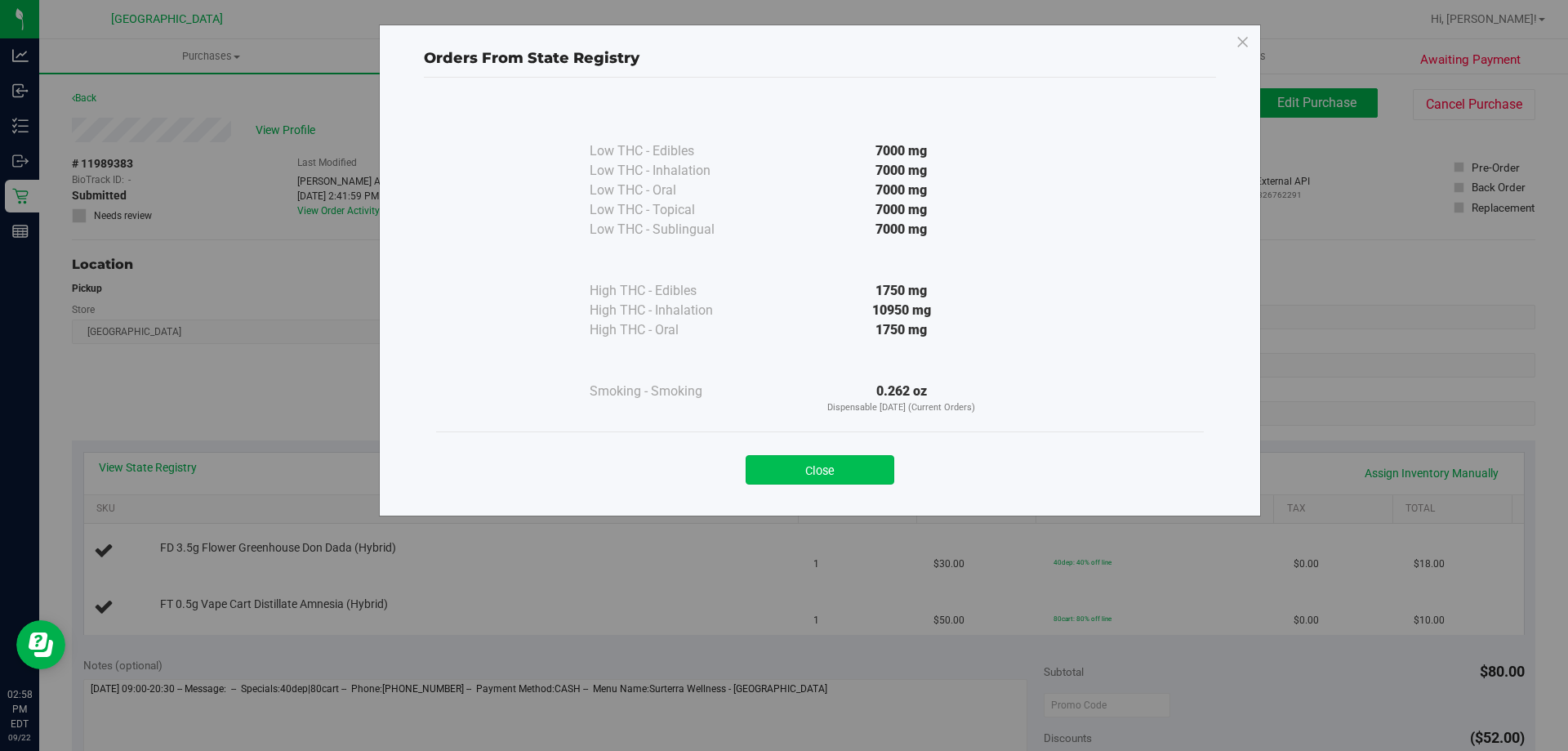
click at [785, 461] on button "Close" at bounding box center [820, 470] width 149 height 29
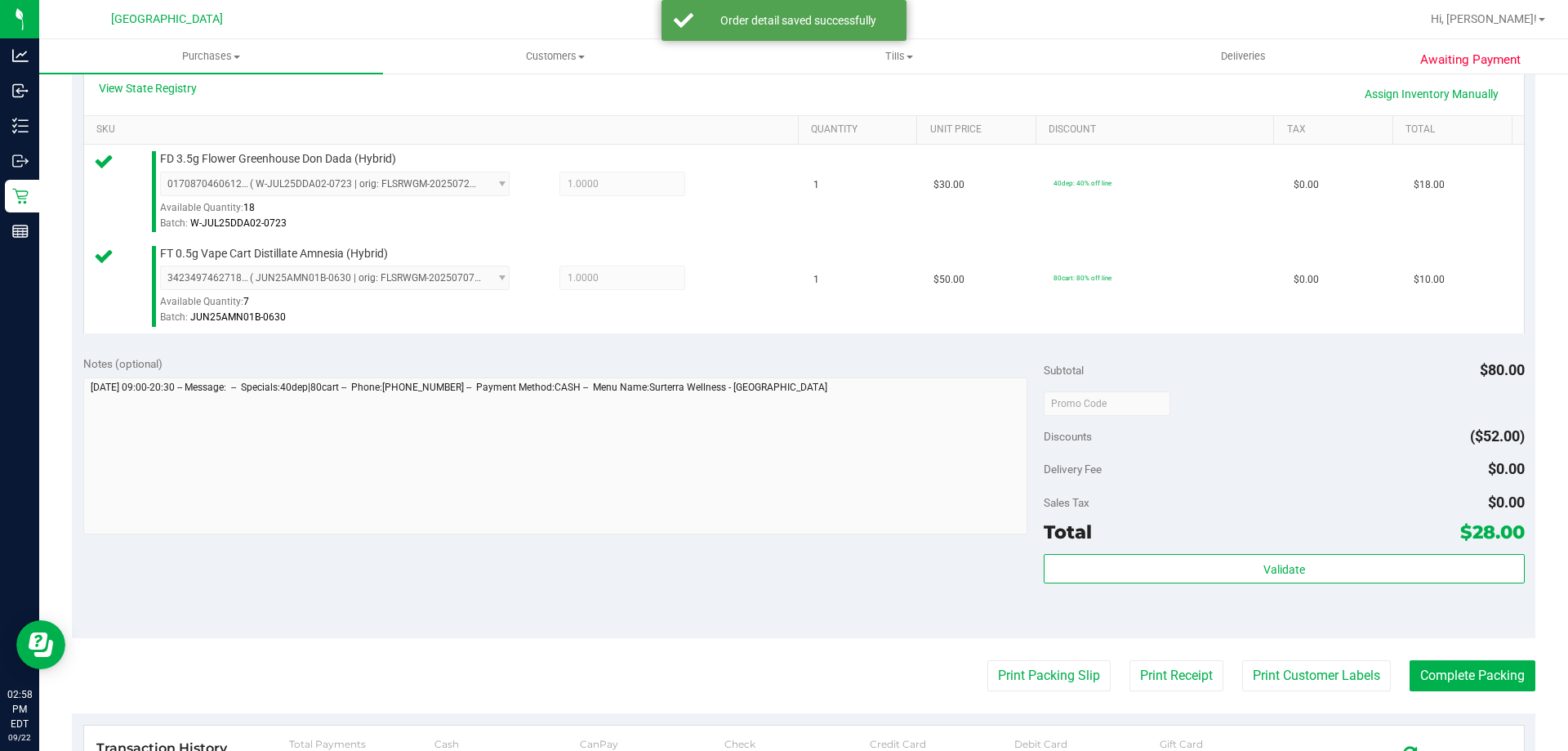
scroll to position [408, 0]
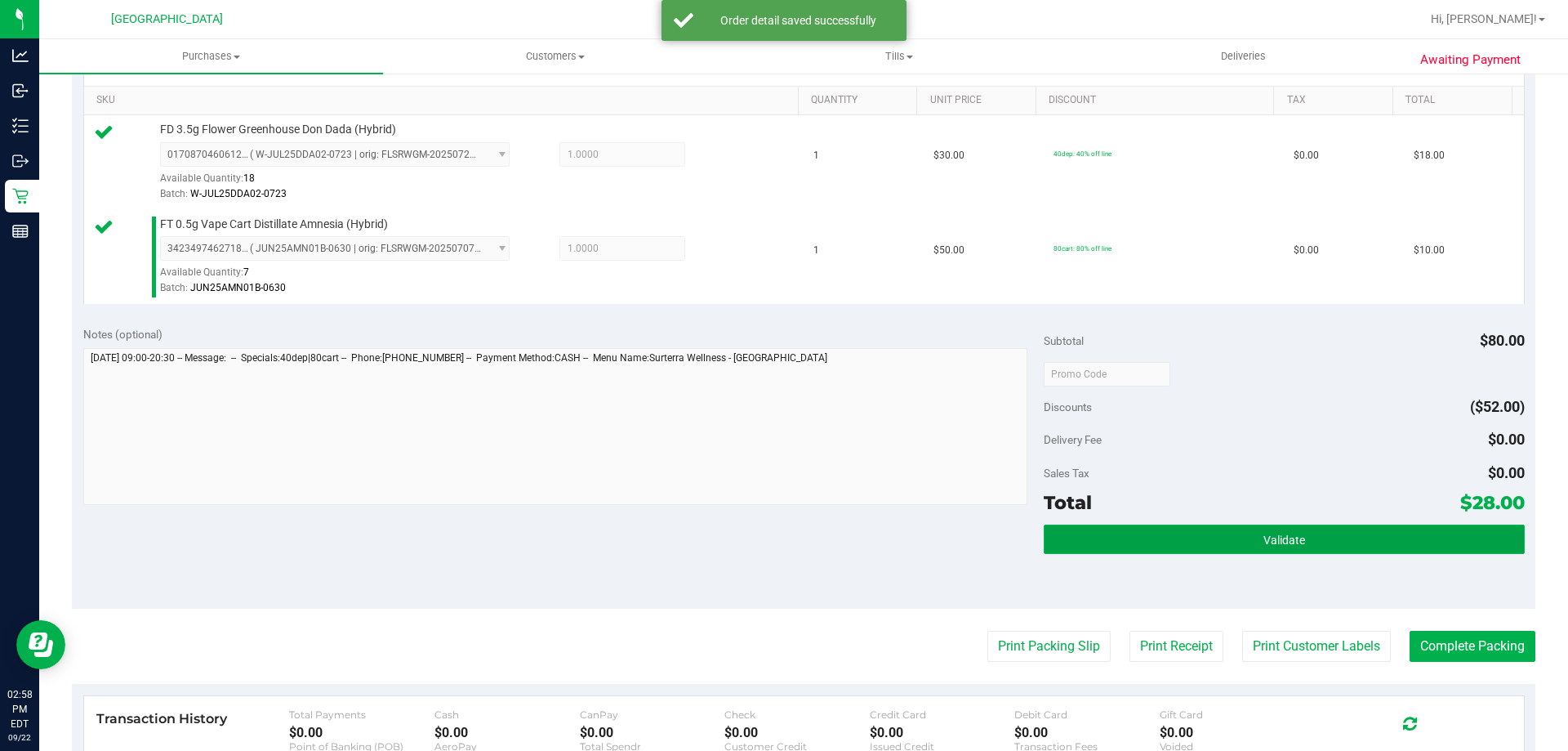
click at [1204, 546] on button "Validate" at bounding box center [1284, 539] width 481 height 29
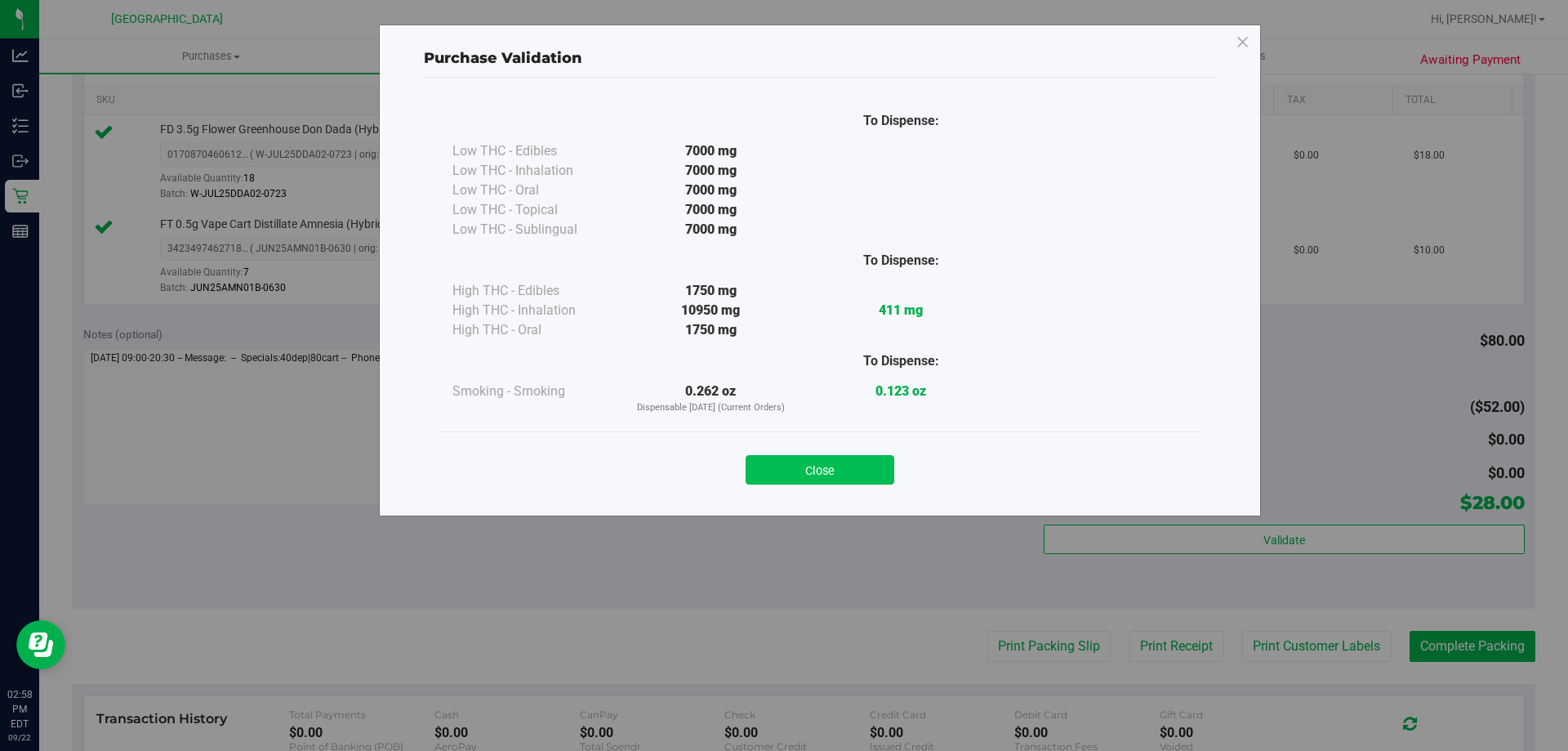
click at [874, 473] on button "Close" at bounding box center [820, 470] width 149 height 29
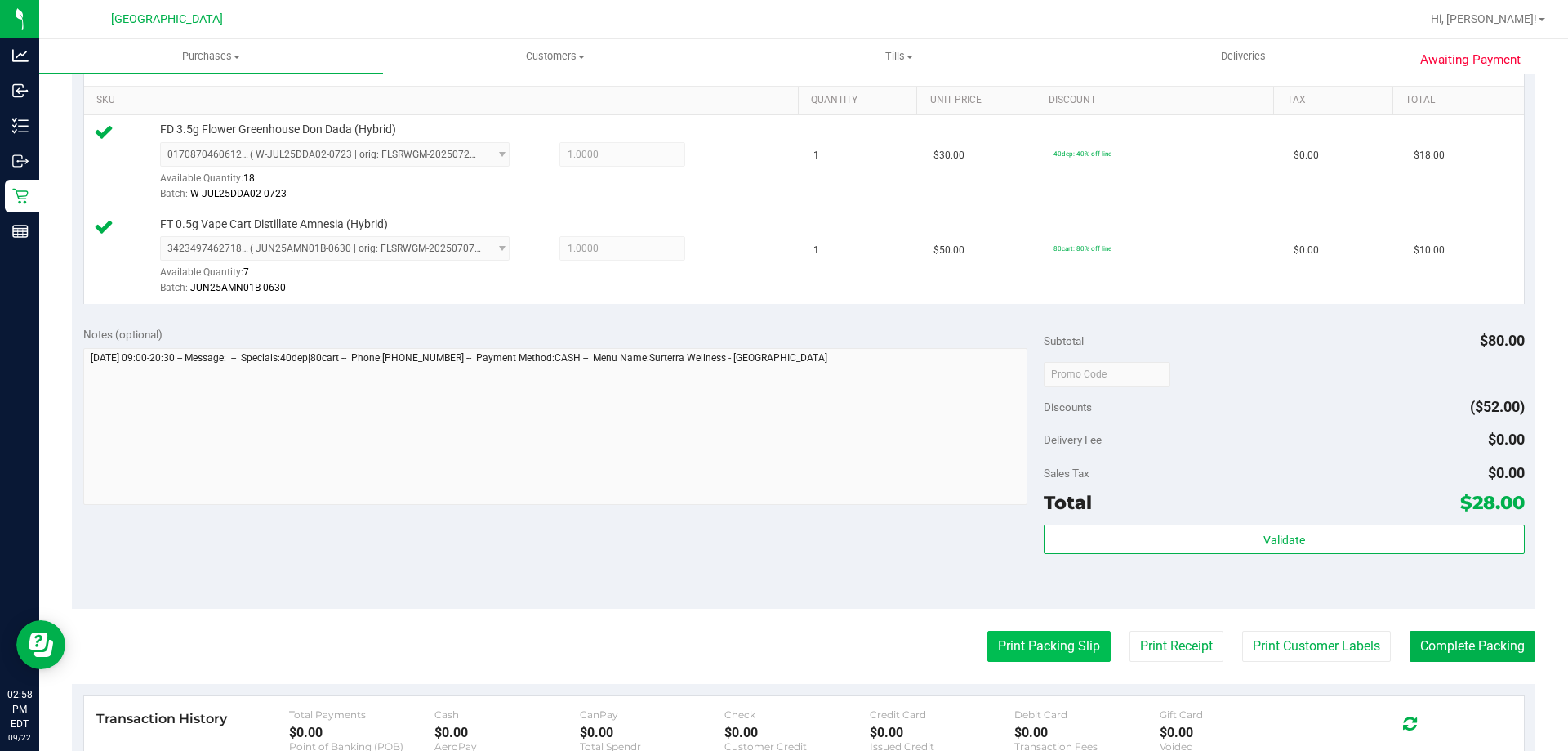
click at [1058, 649] on button "Print Packing Slip" at bounding box center [1049, 646] width 123 height 31
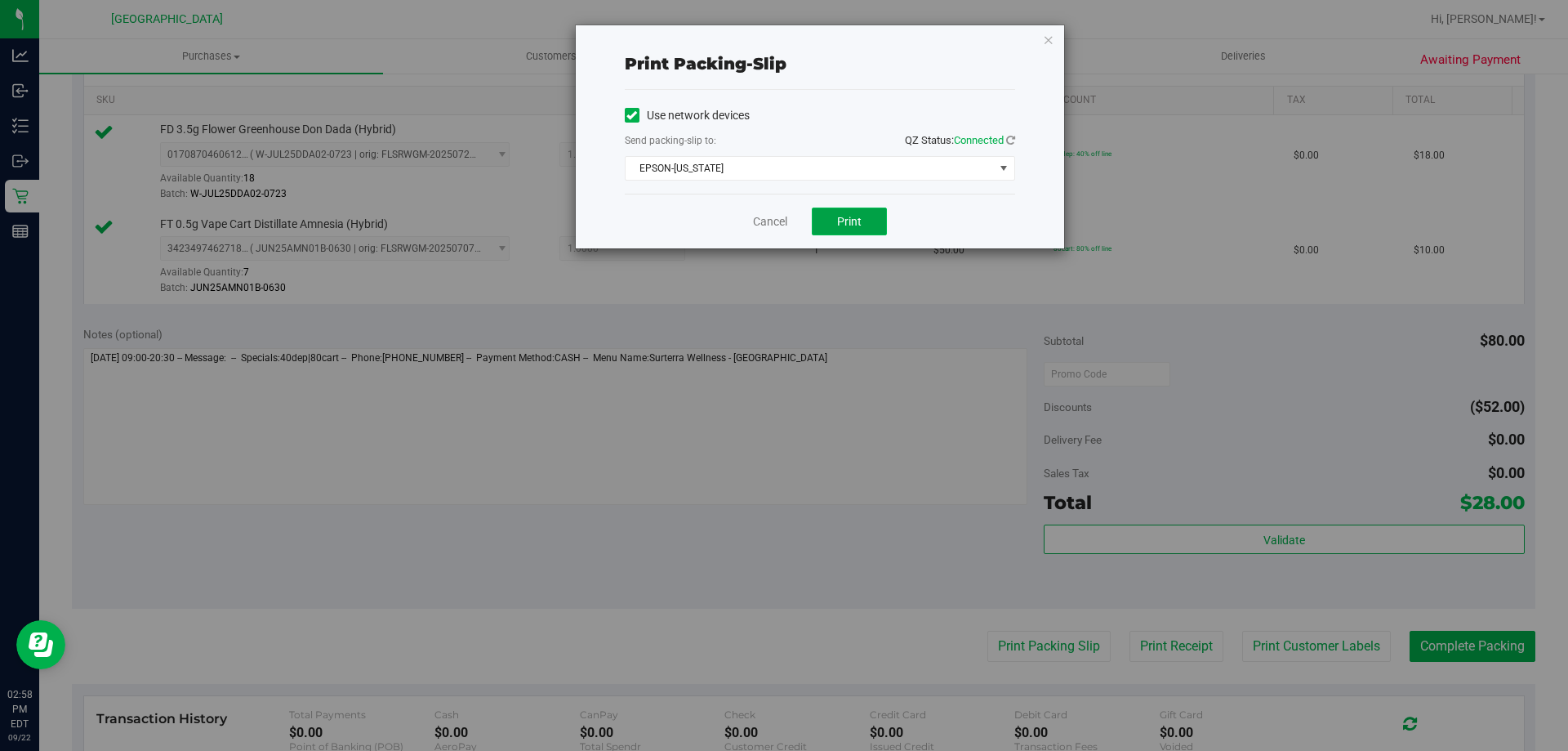
click at [876, 213] on button "Print" at bounding box center [849, 221] width 75 height 28
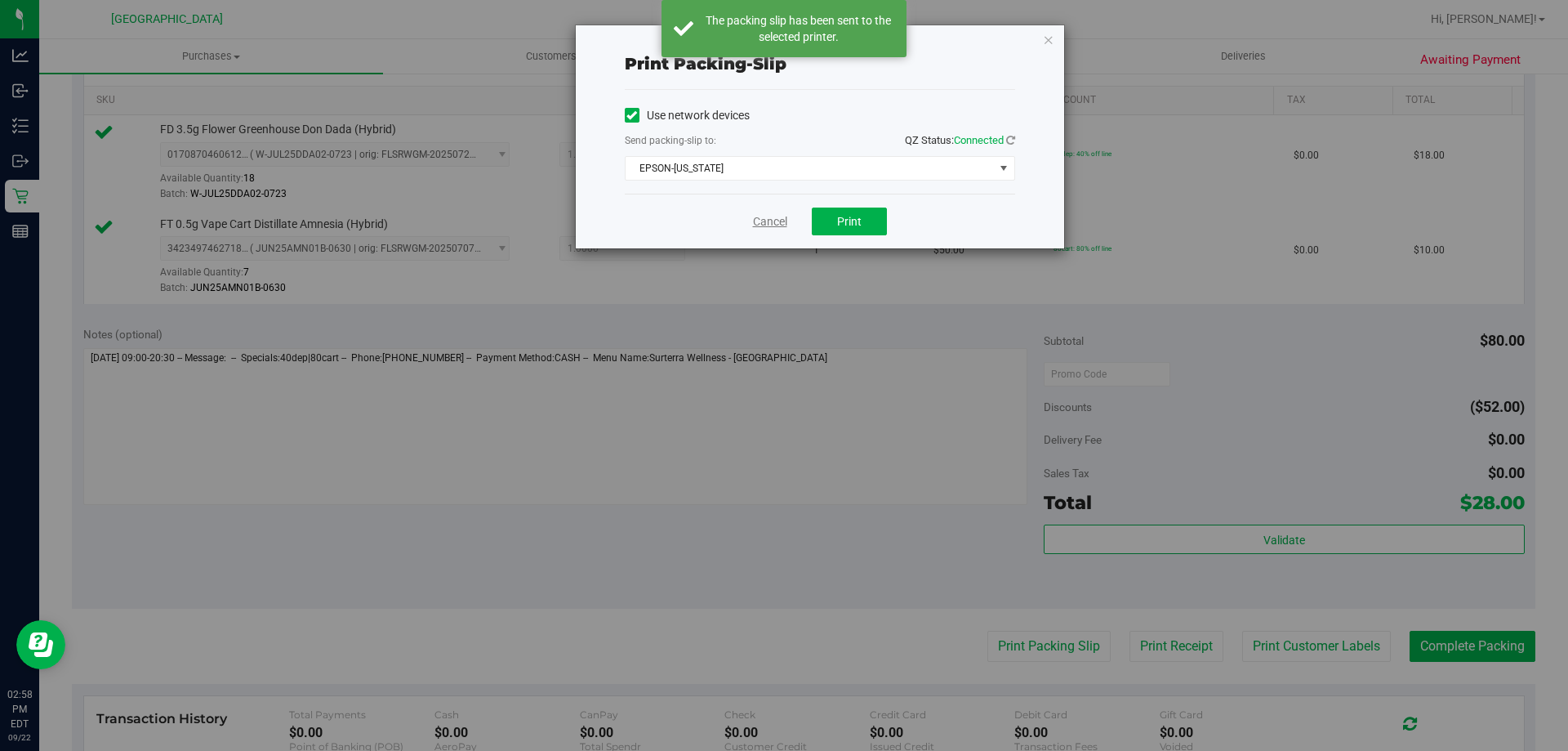
click at [772, 224] on link "Cancel" at bounding box center [770, 221] width 34 height 17
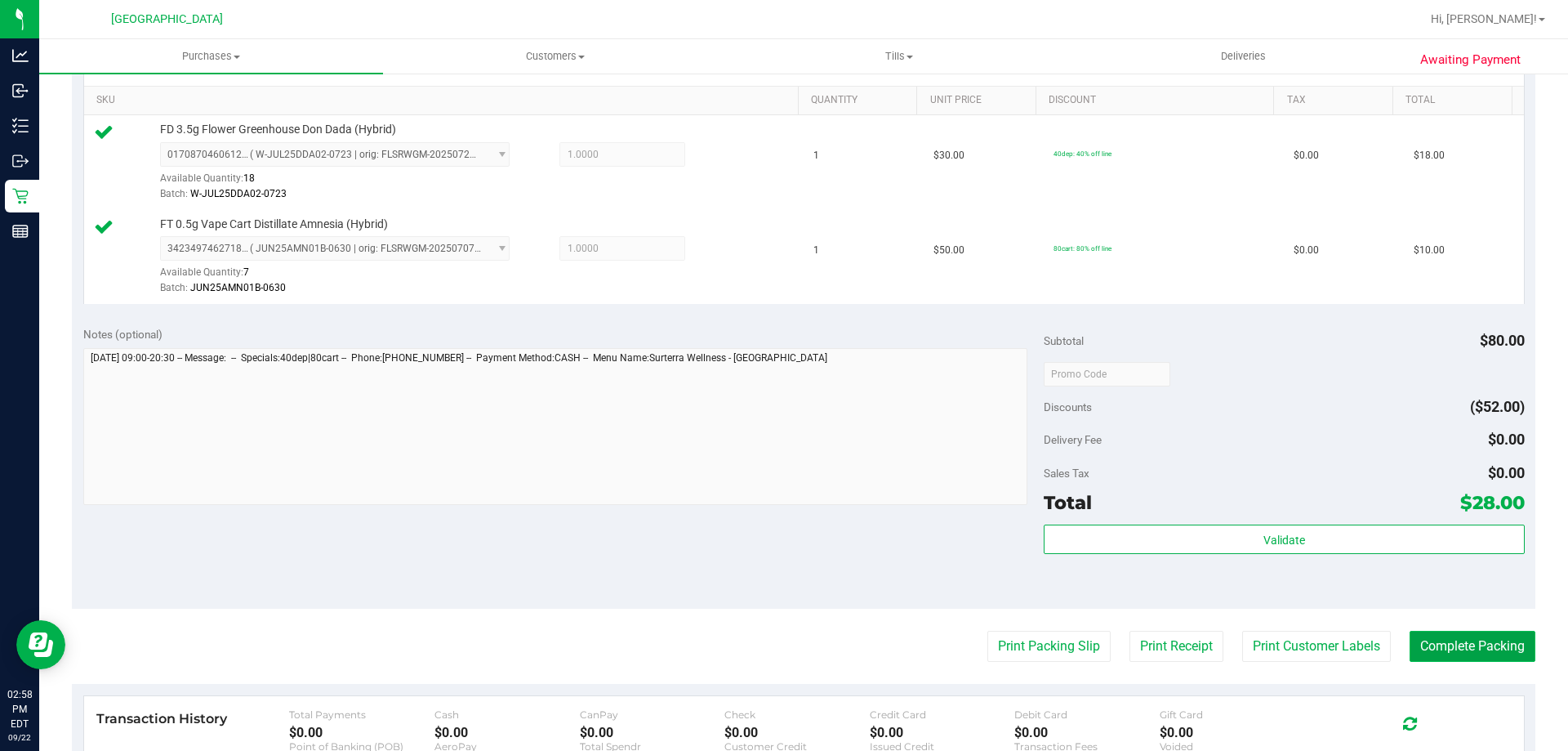
click at [1420, 642] on button "Complete Packing" at bounding box center [1473, 646] width 126 height 31
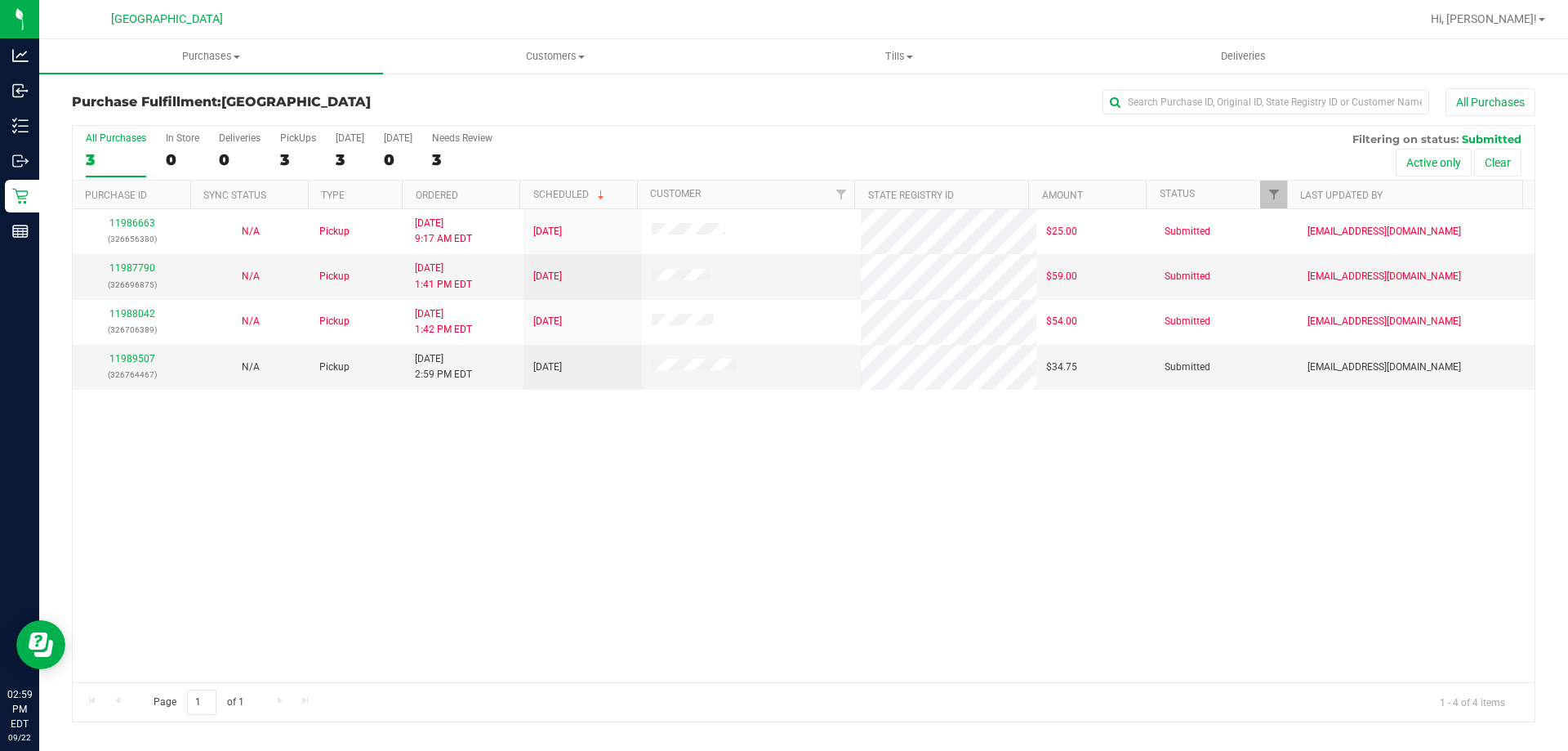
click at [424, 528] on div "11986663 (326656380) N/A Pickup 9/22/2025 9:17 AM EDT 9/22/2025 $25.00 Submitte…" at bounding box center [803, 446] width 1462 height 473
click at [148, 355] on link "11989620" at bounding box center [132, 358] width 45 height 12
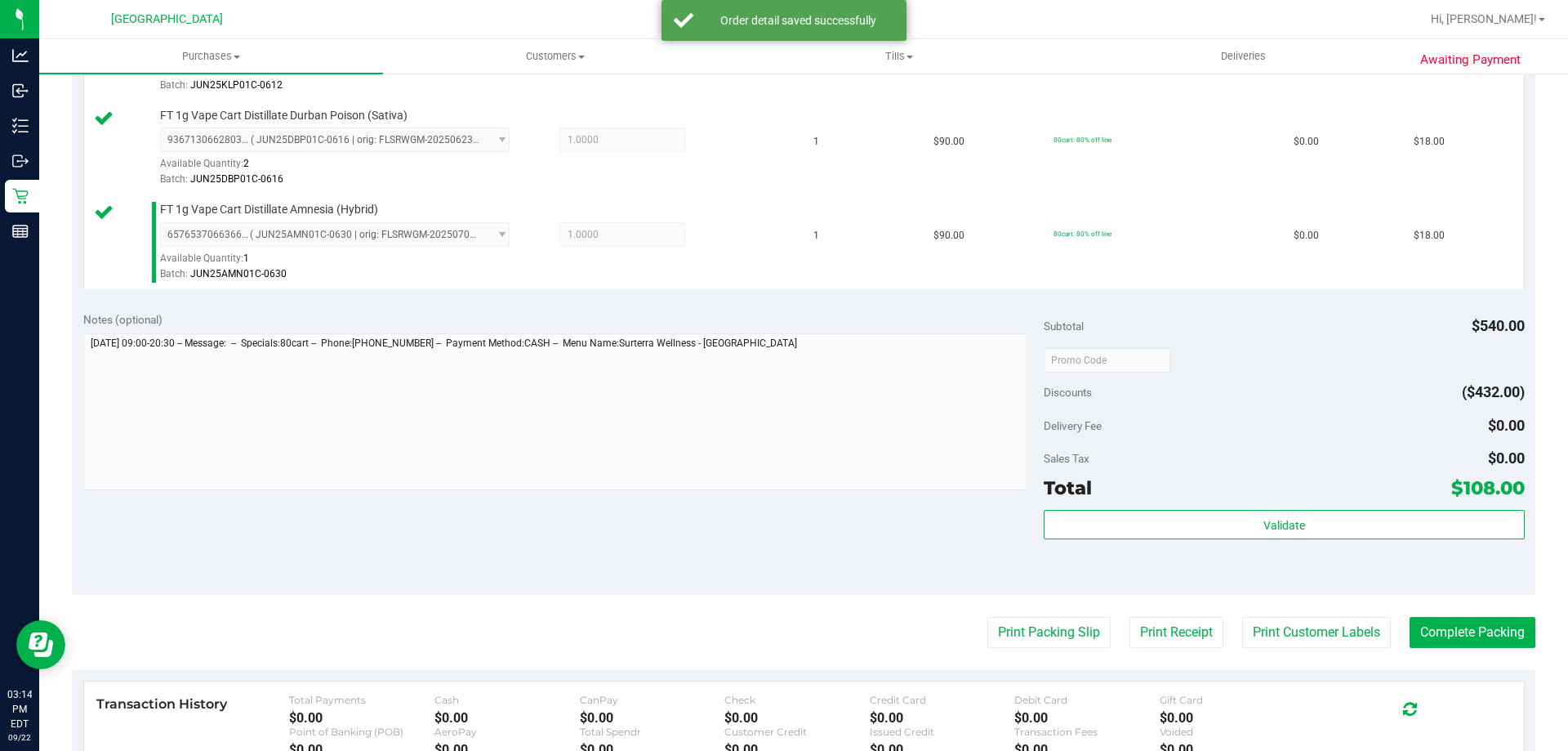
scroll to position [899, 0]
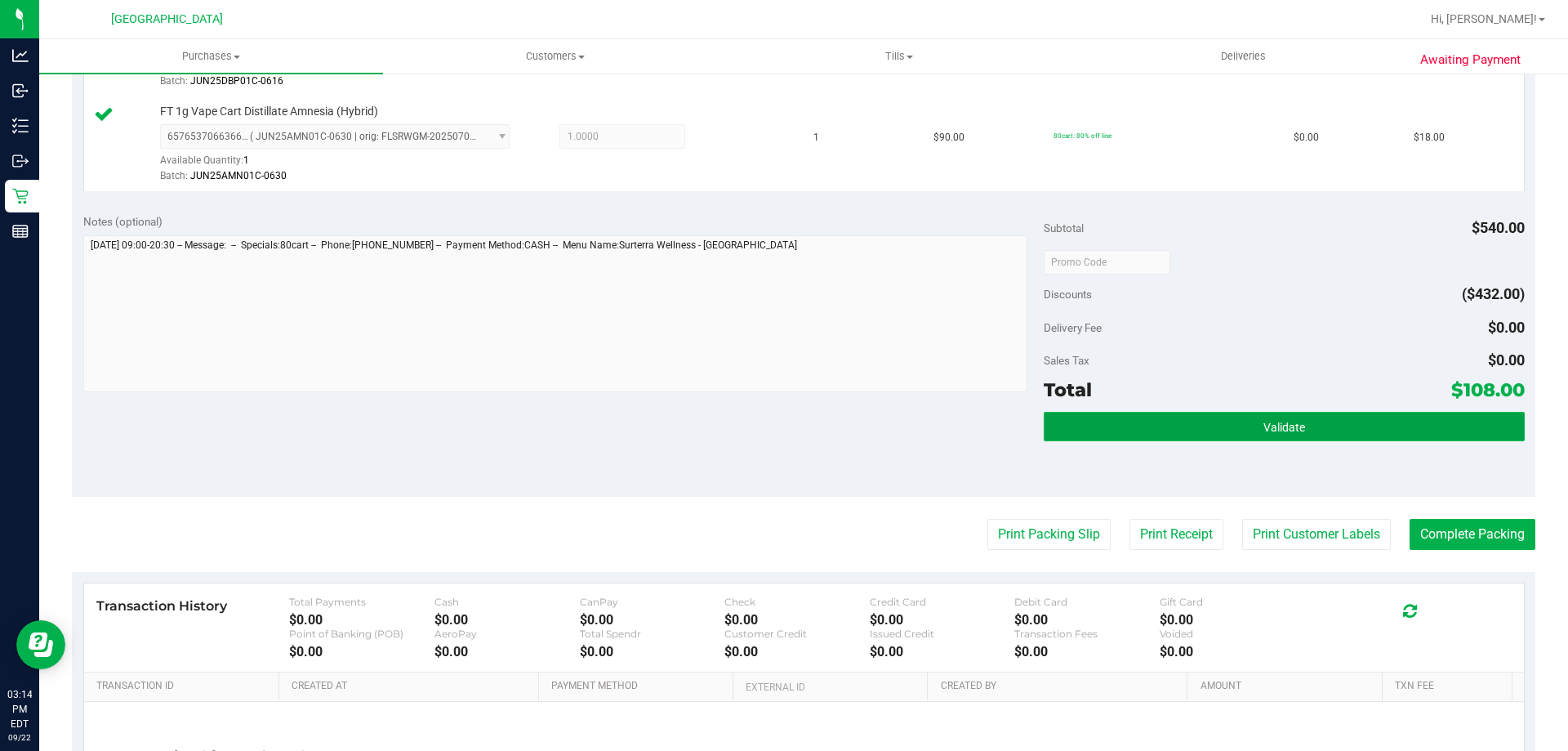
click at [1199, 414] on button "Validate" at bounding box center [1284, 426] width 481 height 29
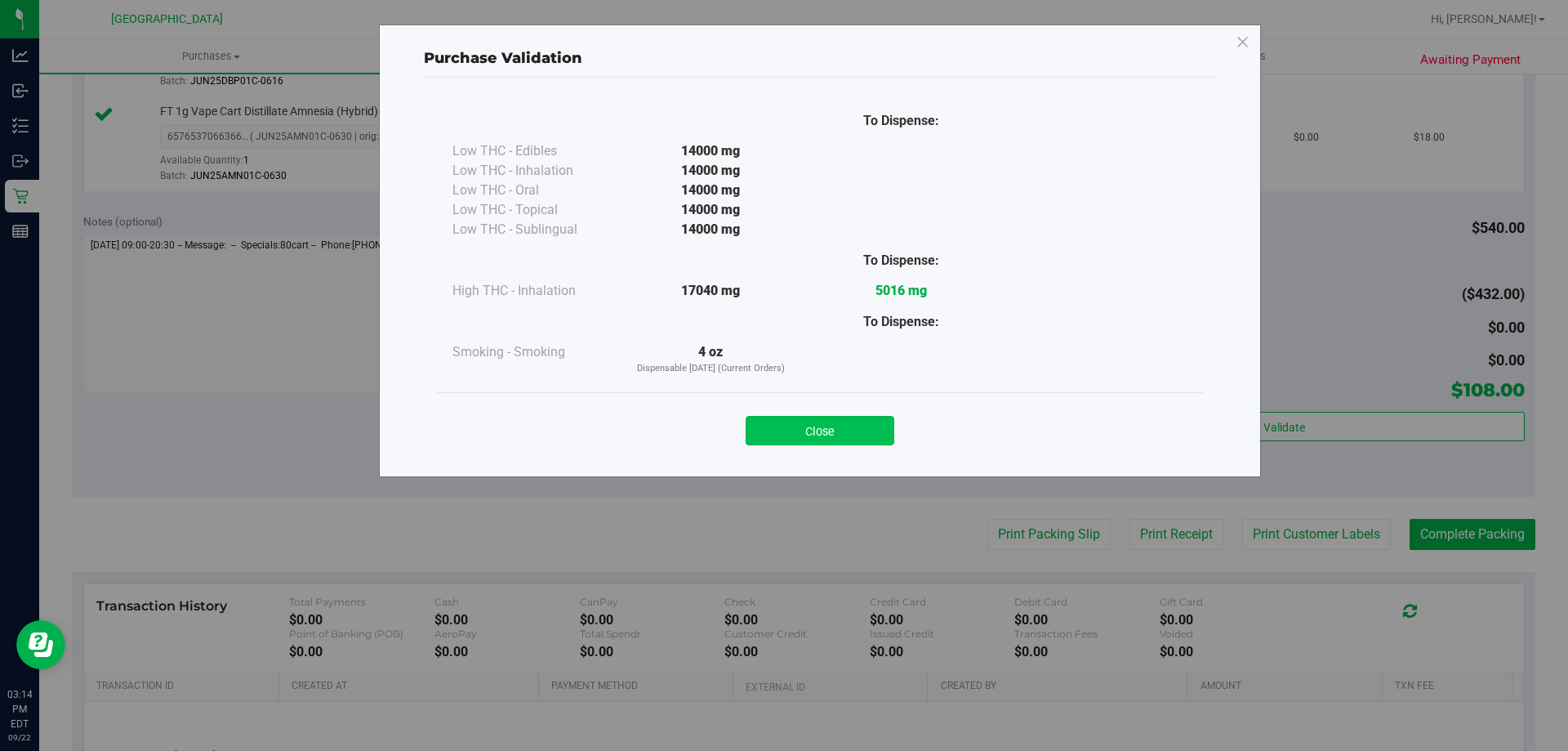
click at [854, 424] on button "Close" at bounding box center [820, 430] width 149 height 29
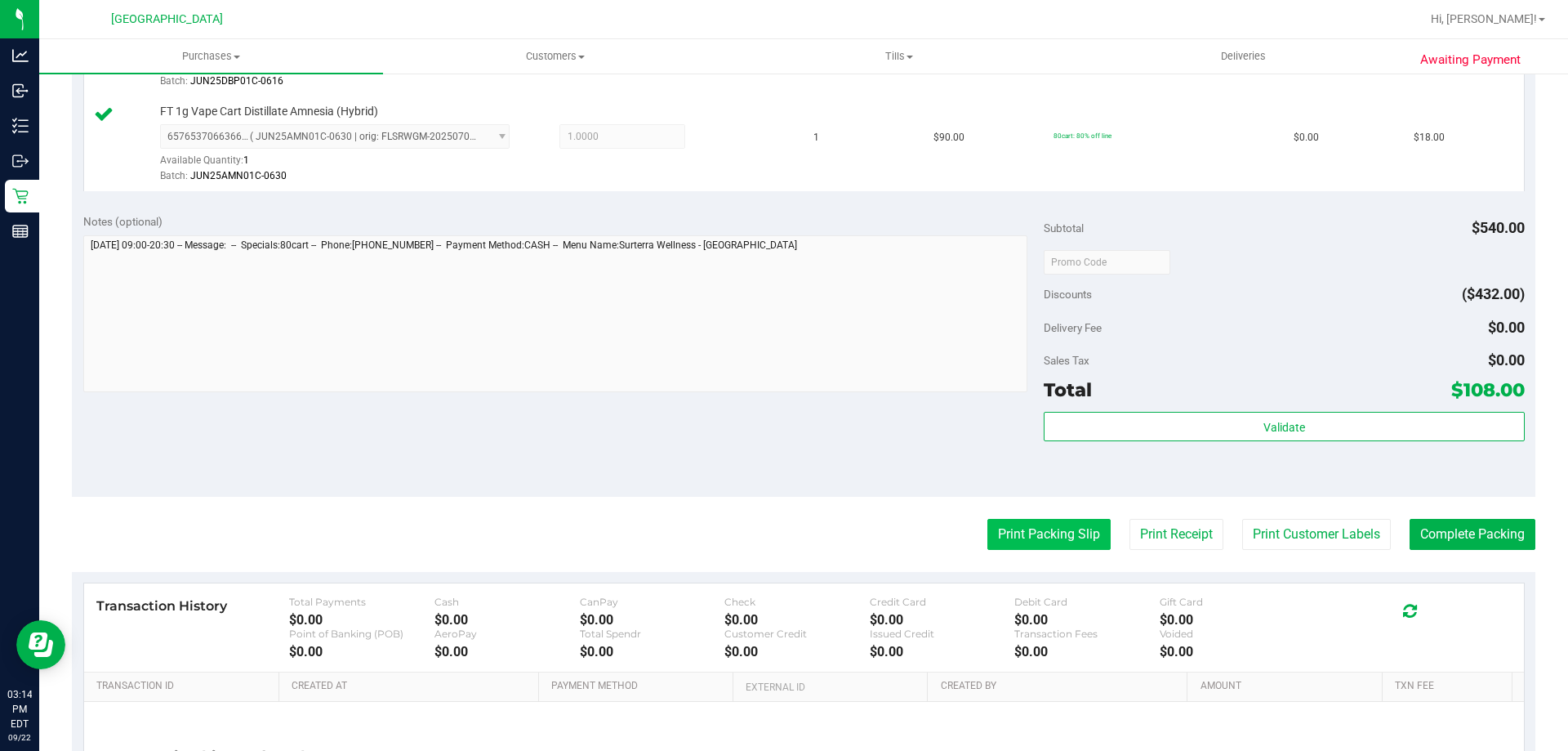
click at [1066, 533] on button "Print Packing Slip" at bounding box center [1049, 534] width 123 height 31
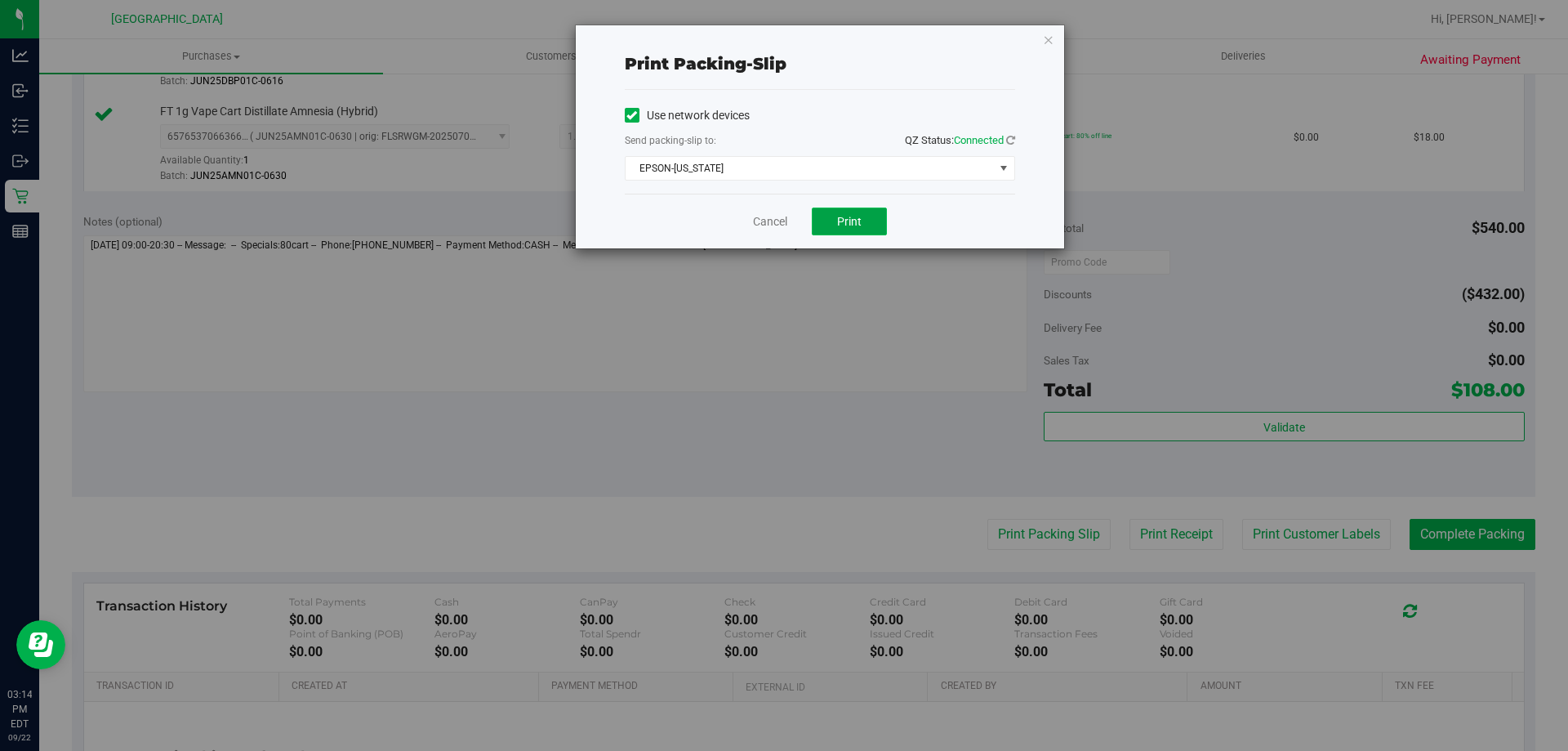
click at [852, 235] on button "Print" at bounding box center [849, 221] width 75 height 28
